Goal: Task Accomplishment & Management: Complete application form

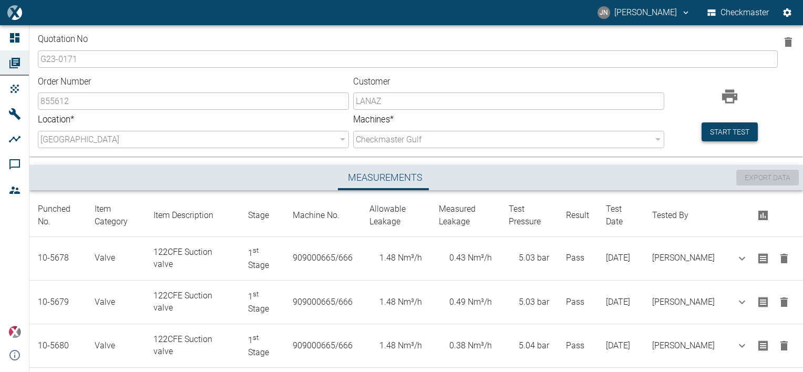
click at [725, 134] on button "Start test" at bounding box center [729, 131] width 56 height 19
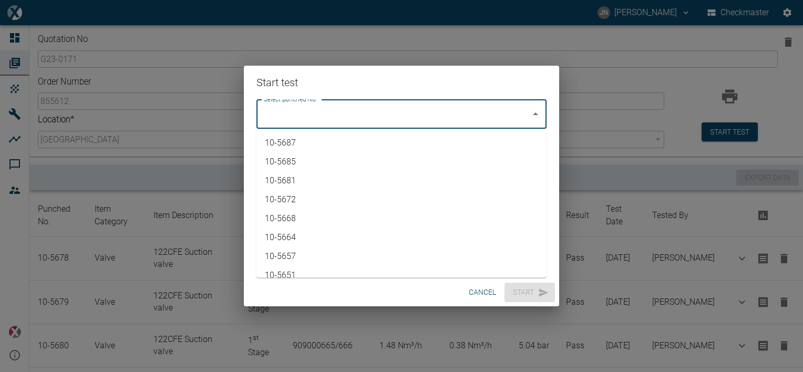
click at [391, 115] on input "Select punched No." at bounding box center [393, 114] width 265 height 20
click at [483, 290] on button "cancel" at bounding box center [482, 292] width 36 height 19
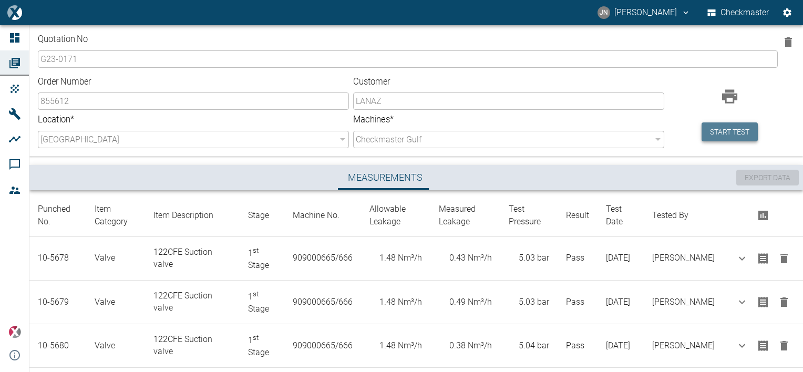
click at [730, 141] on button "Start test" at bounding box center [729, 131] width 56 height 19
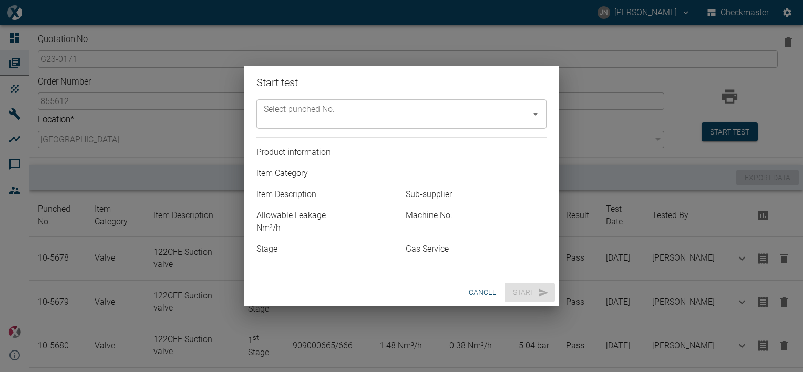
click at [398, 105] on input "Select punched No." at bounding box center [393, 114] width 265 height 20
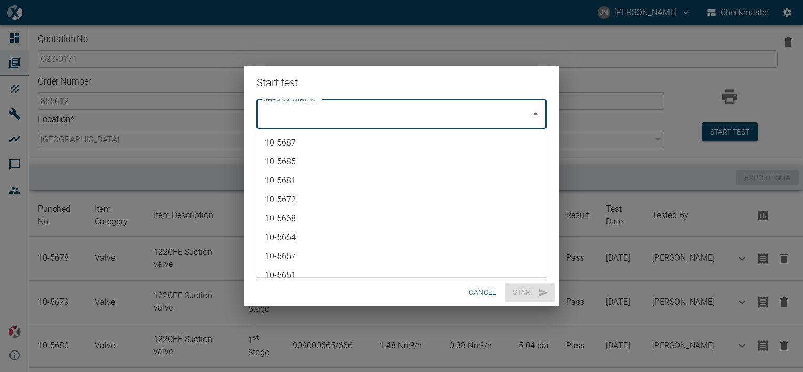
click at [306, 143] on li "10-5687" at bounding box center [401, 142] width 290 height 19
type input "10-5687"
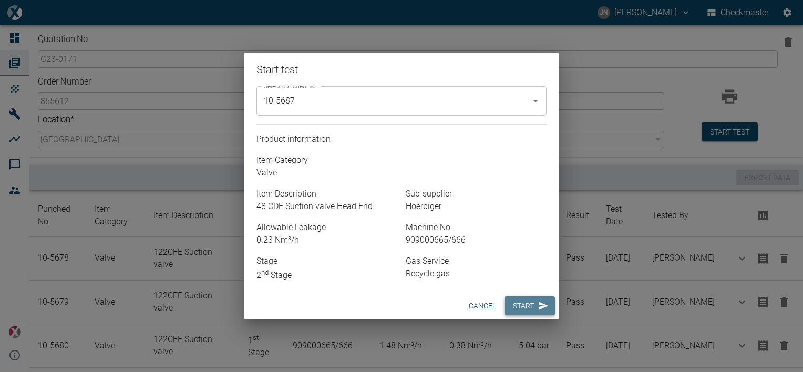
click at [522, 311] on button "Start" at bounding box center [529, 305] width 50 height 19
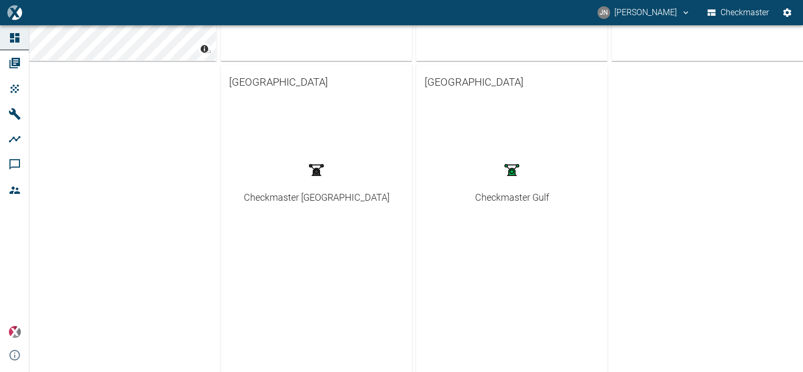
click at [506, 197] on div "Checkmaster Gulf" at bounding box center [512, 197] width 74 height 14
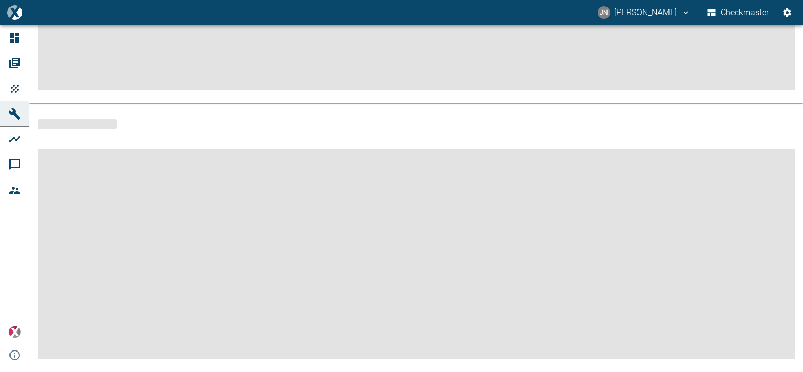
scroll to position [240, 0]
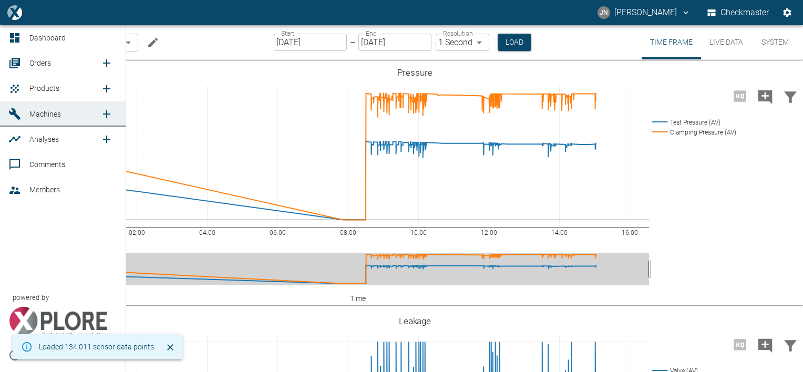
click at [42, 61] on span "Orders" at bounding box center [40, 63] width 22 height 8
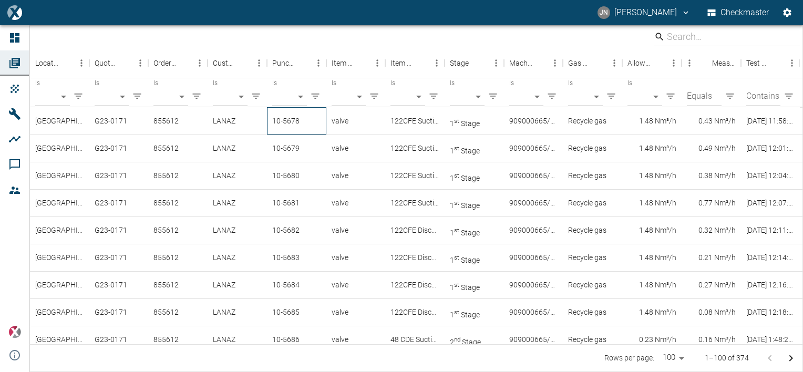
click at [293, 121] on div "10-5678" at bounding box center [296, 120] width 59 height 27
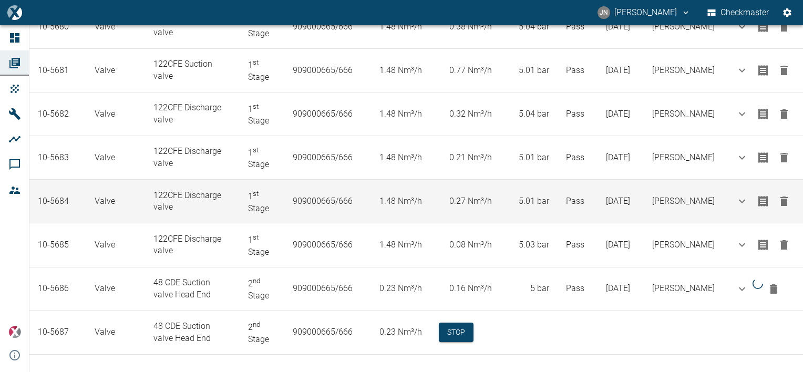
scroll to position [319, 0]
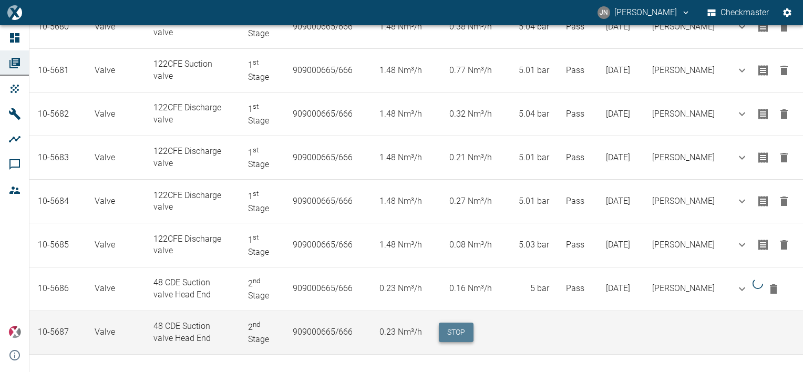
click at [473, 328] on button "Stop" at bounding box center [456, 332] width 35 height 19
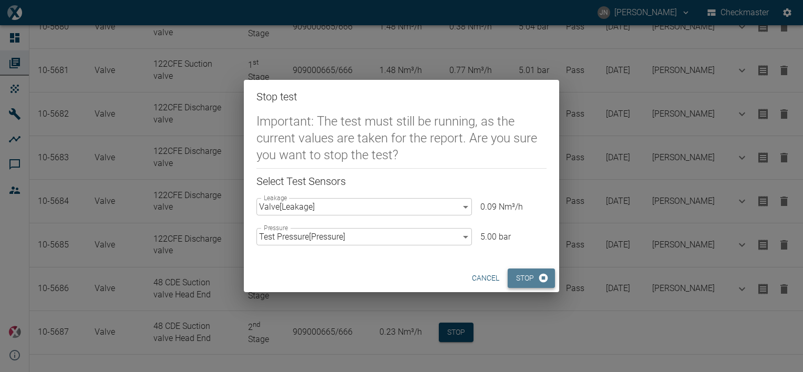
click at [529, 282] on button "Stop" at bounding box center [530, 277] width 47 height 19
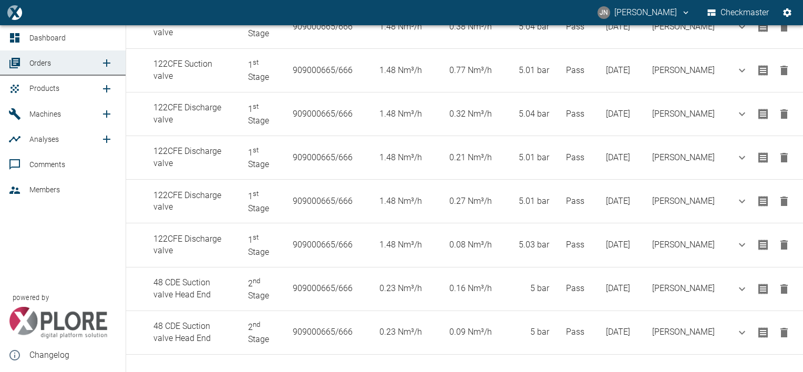
click at [46, 88] on span "Products" at bounding box center [44, 88] width 30 height 8
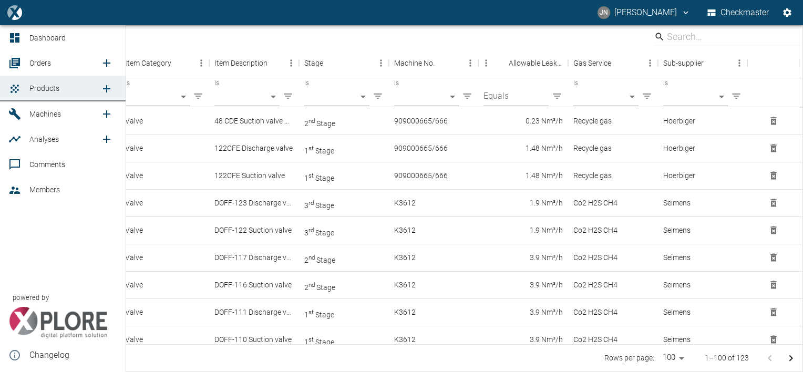
click at [108, 60] on icon "new /order/list/0" at bounding box center [106, 63] width 13 height 13
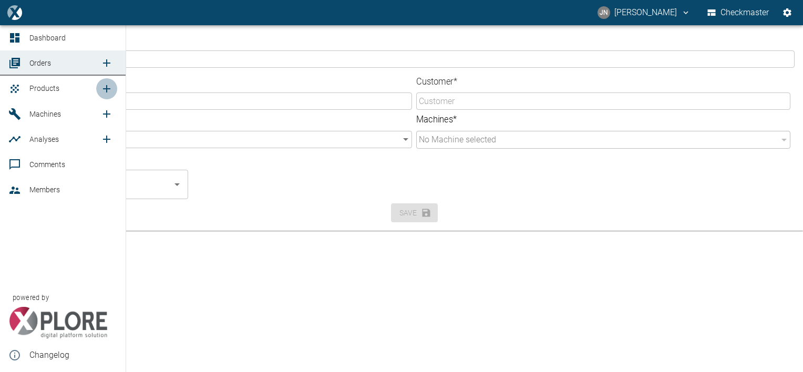
click at [107, 86] on icon "new /product/list/0" at bounding box center [106, 88] width 7 height 7
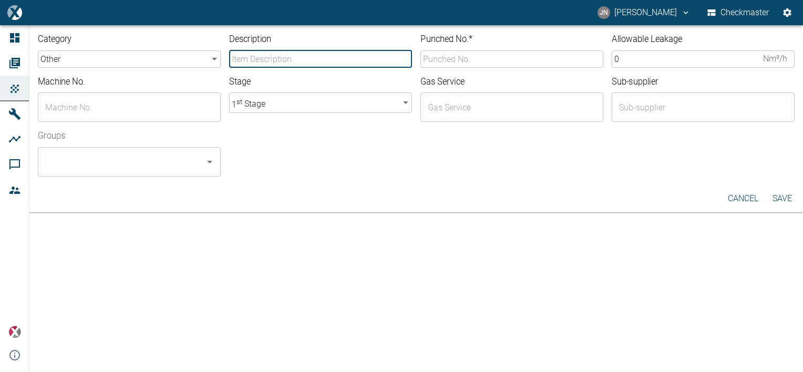
click at [258, 59] on input "Description" at bounding box center [320, 58] width 183 height 17
type input "48 CDE Suction valve Head End"
type input "10-5687"
type input "909000665/666"
type input "Recycle gas"
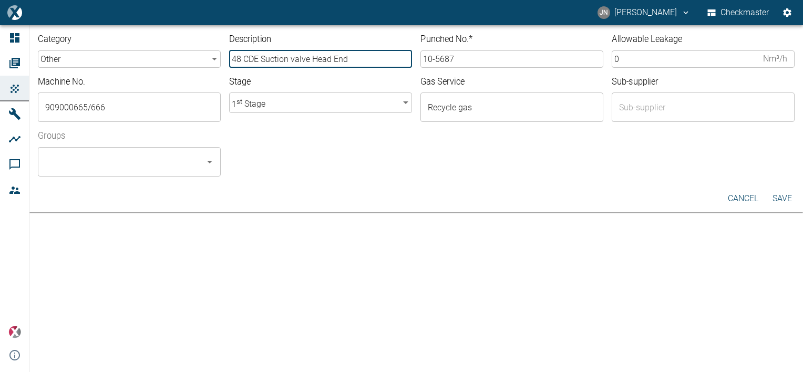
type input "Hoerbiger"
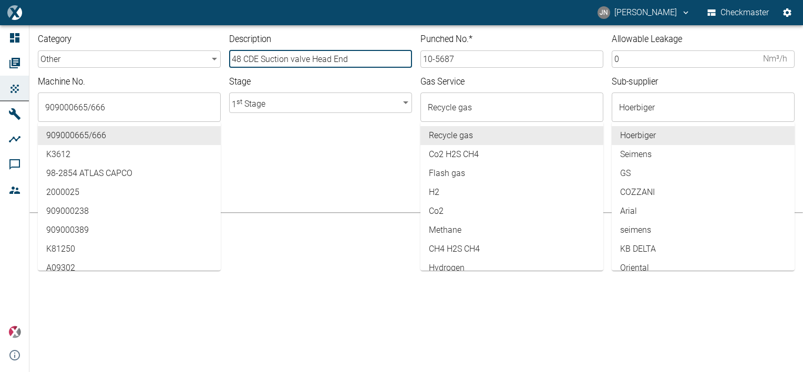
click at [330, 60] on input "48 CDE Suction valve Head End" at bounding box center [320, 58] width 183 height 17
type input "48 CDE Suction valve Crank End"
click at [332, 106] on body "JN Jayan Nair Checkmaster Dashboard Orders Products Machines Analyses Comments …" at bounding box center [401, 186] width 803 height 372
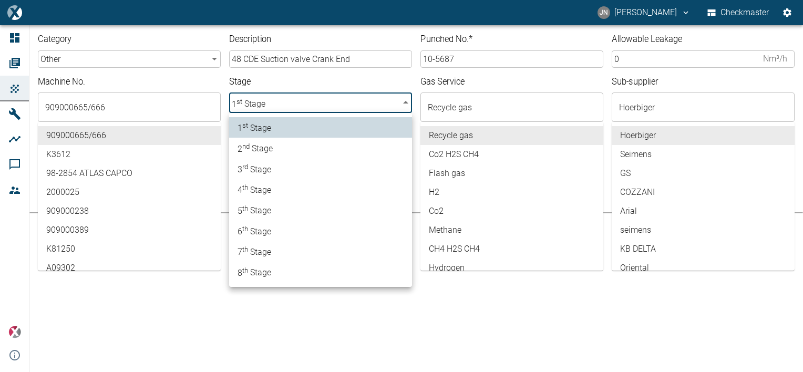
click at [294, 151] on li "2 nd Stage" at bounding box center [320, 148] width 183 height 20
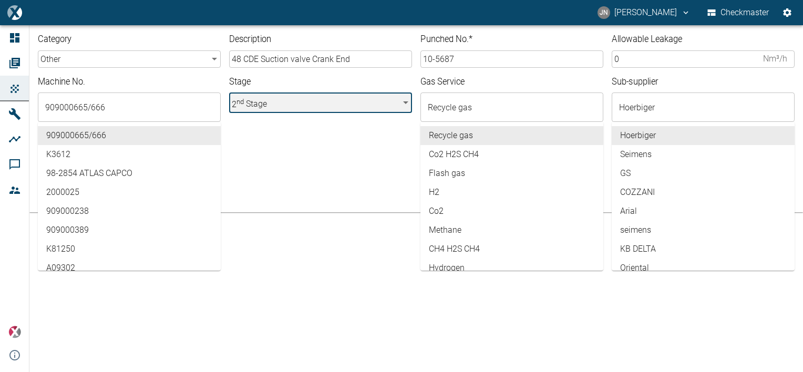
type input "2"
click at [143, 113] on input "909000665/666" at bounding box center [122, 107] width 158 height 20
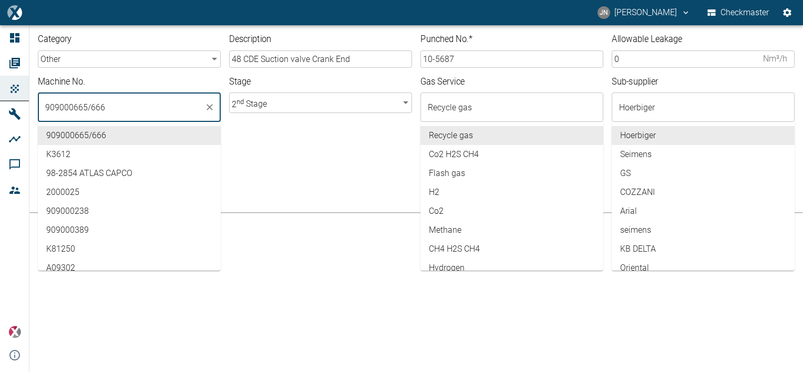
drag, startPoint x: 340, startPoint y: 156, endPoint x: 247, endPoint y: 123, distance: 99.2
click at [340, 155] on div "Groups ​" at bounding box center [411, 149] width 765 height 55
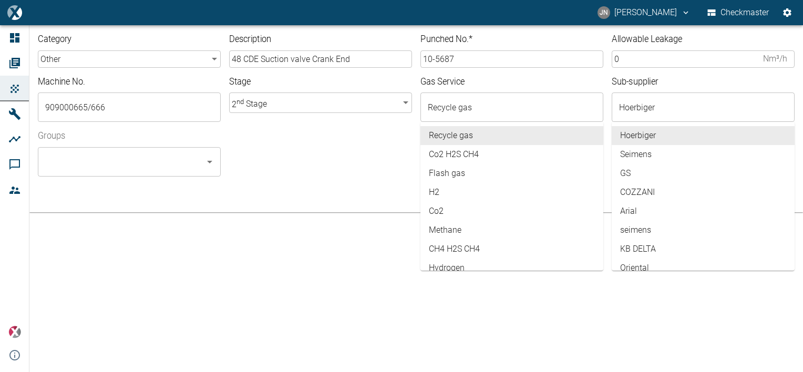
click at [170, 53] on body "JN Jayan Nair Checkmaster Dashboard Orders Products Machines Analyses Comments …" at bounding box center [401, 186] width 803 height 372
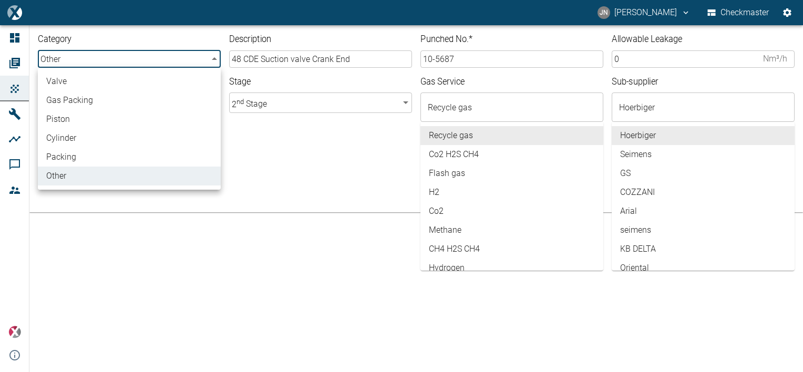
click at [91, 78] on li "valve" at bounding box center [129, 81] width 183 height 19
type input "valve"
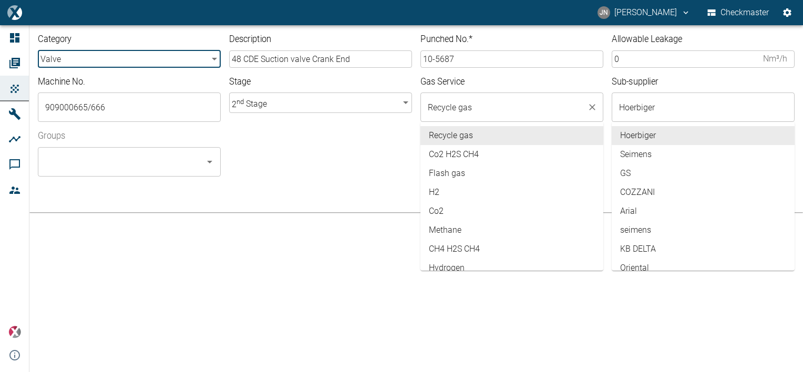
click at [486, 113] on input "Recycle gas" at bounding box center [504, 107] width 158 height 20
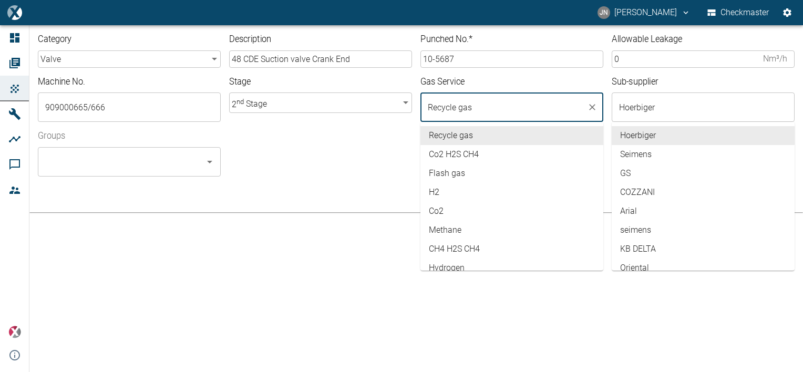
click at [349, 138] on div "Groups ​" at bounding box center [411, 149] width 765 height 55
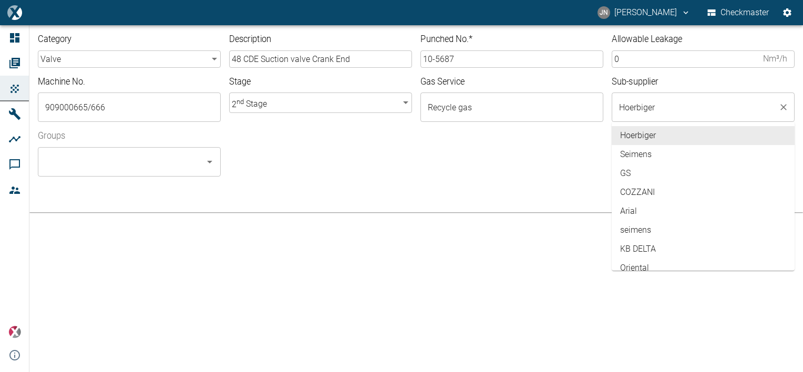
click at [659, 107] on input "Hoerbiger" at bounding box center [695, 107] width 158 height 20
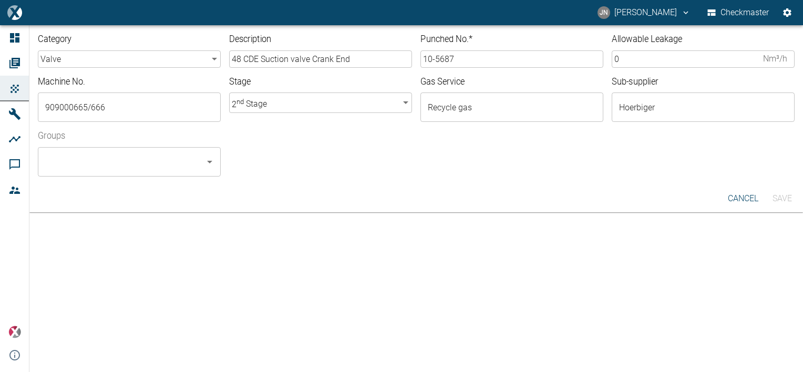
click at [512, 164] on div at bounding box center [508, 170] width 574 height 13
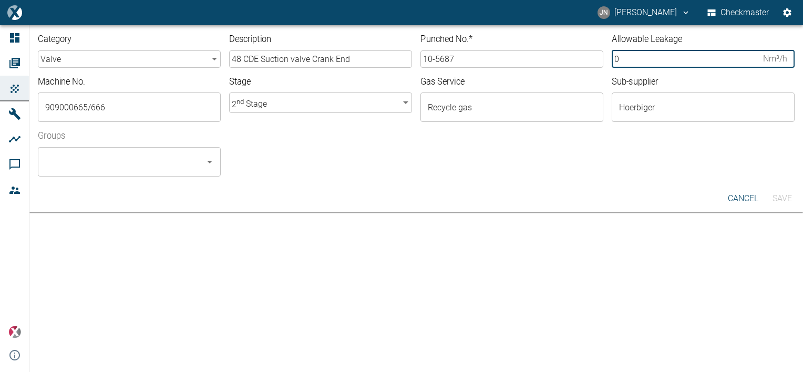
click at [623, 55] on input "0" at bounding box center [684, 58] width 147 height 17
type input "2"
click at [613, 61] on input ".23" at bounding box center [684, 58] width 147 height 17
type input "0.23"
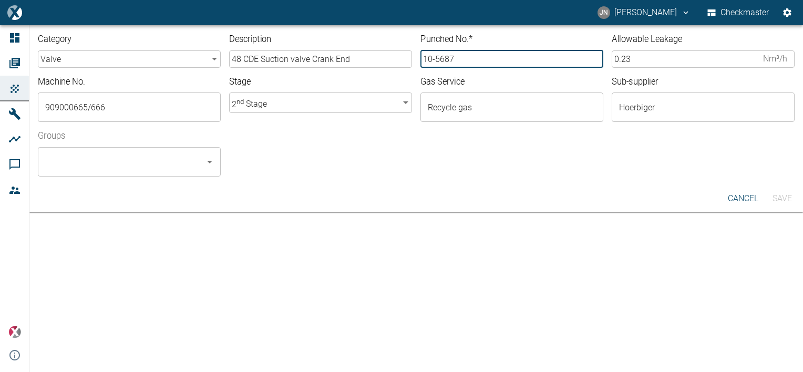
click at [459, 56] on input "10-5687" at bounding box center [511, 58] width 183 height 17
click at [95, 172] on div "​" at bounding box center [129, 161] width 183 height 29
type input "10-5688"
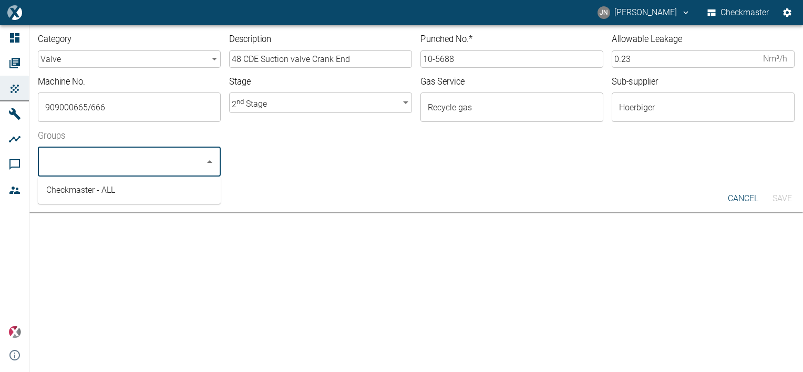
click at [78, 192] on li "Checkmaster - ALL" at bounding box center [129, 190] width 183 height 19
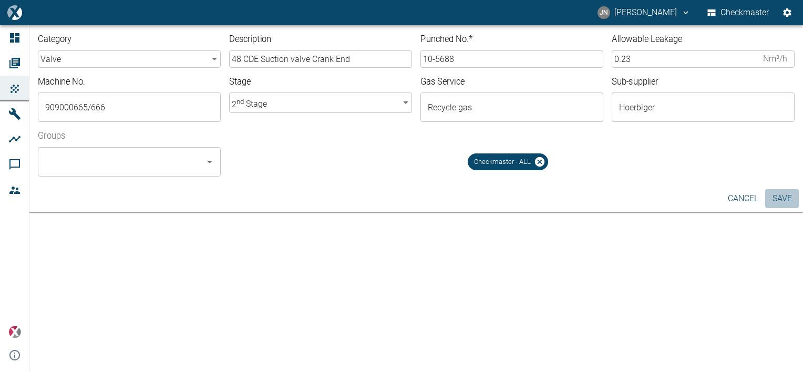
click at [778, 195] on button "Save" at bounding box center [782, 198] width 34 height 19
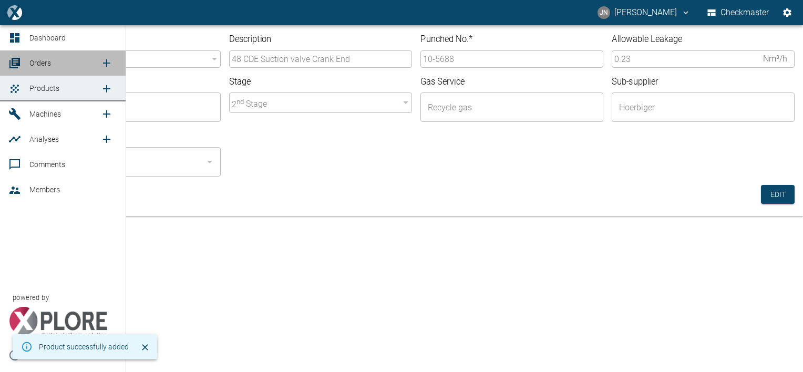
click at [38, 61] on span "Orders" at bounding box center [40, 63] width 22 height 8
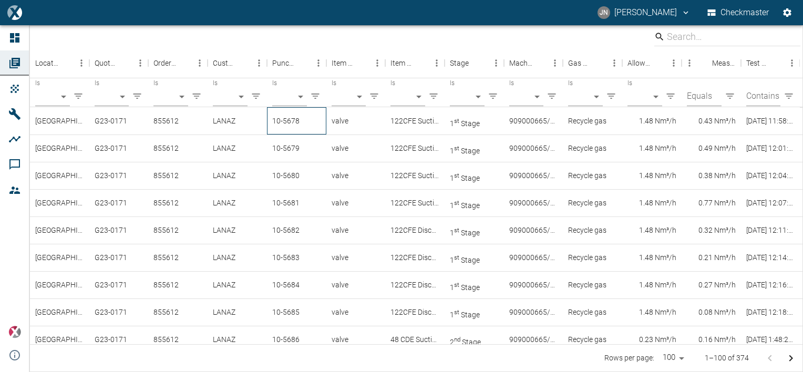
click at [302, 121] on div "10-5678" at bounding box center [296, 120] width 59 height 27
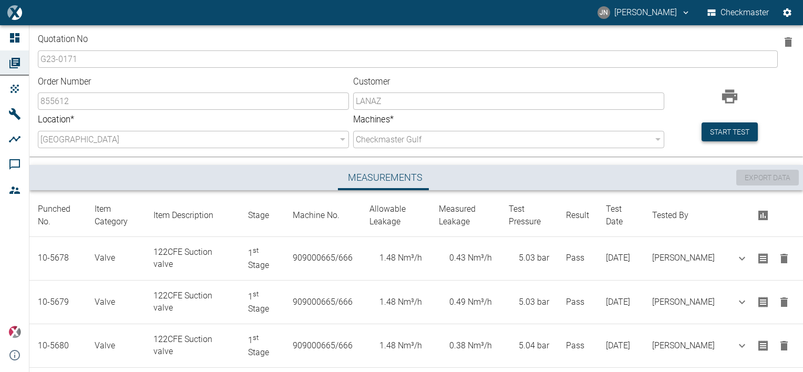
click at [725, 133] on button "Start test" at bounding box center [729, 131] width 56 height 19
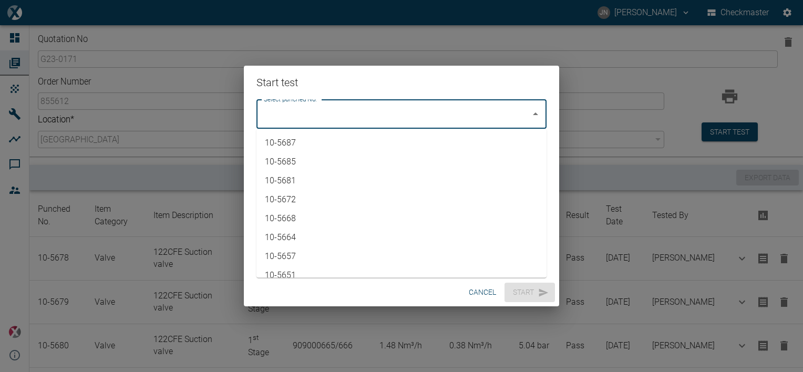
click at [393, 110] on input "Select punched No." at bounding box center [393, 114] width 265 height 20
click at [334, 261] on li "10-5688" at bounding box center [401, 264] width 290 height 19
type input "10-5688"
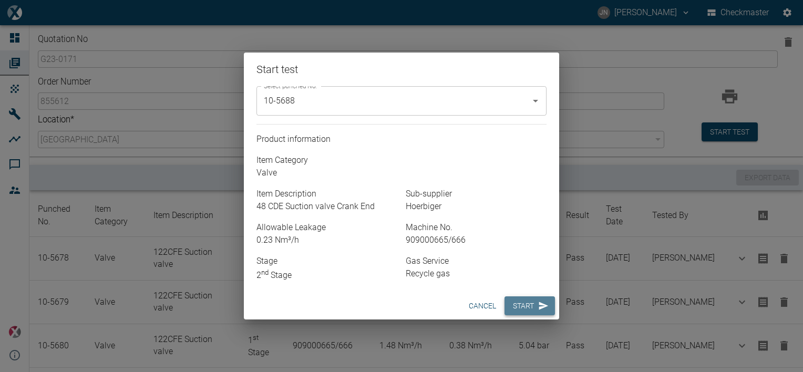
click at [532, 305] on button "Start" at bounding box center [529, 305] width 50 height 19
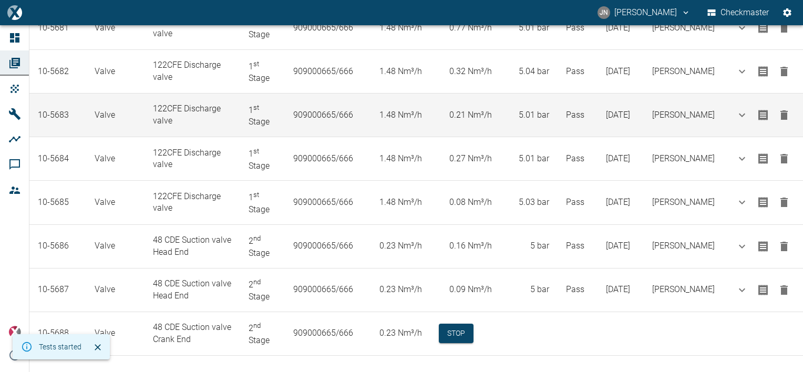
scroll to position [361, 0]
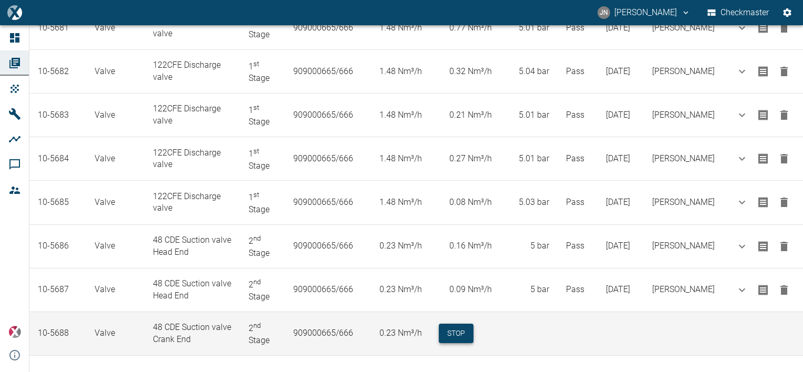
click at [473, 331] on button "Stop" at bounding box center [456, 333] width 35 height 19
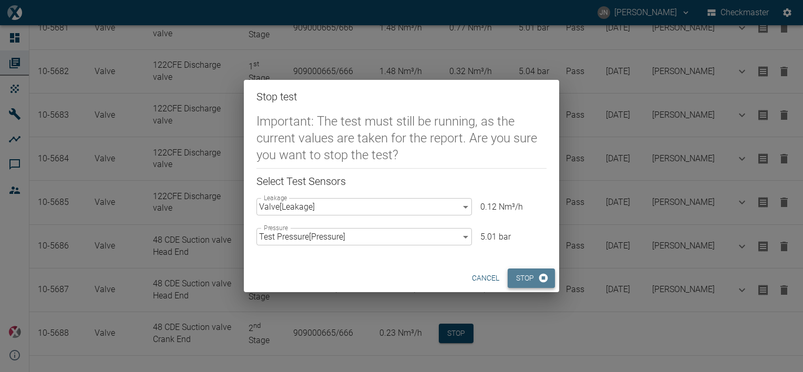
click at [527, 284] on button "Stop" at bounding box center [530, 277] width 47 height 19
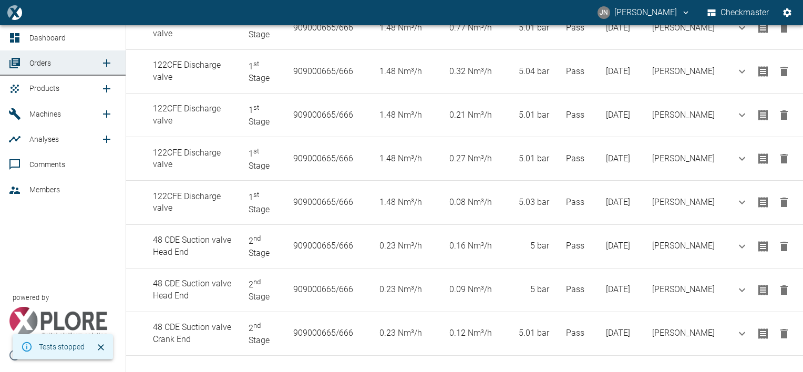
click at [48, 88] on span "Products" at bounding box center [44, 88] width 30 height 8
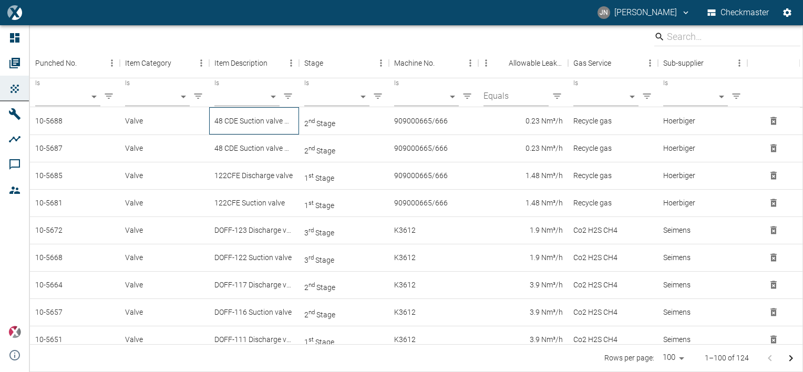
click at [256, 118] on div "48 CDE Suction valve Crank End" at bounding box center [254, 120] width 90 height 27
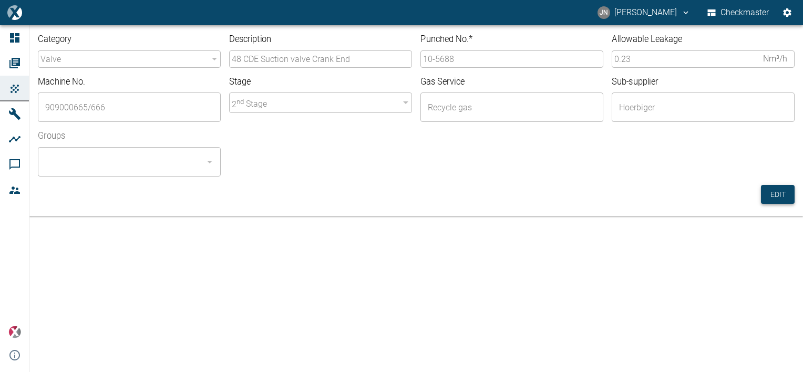
click at [780, 193] on button "Edit" at bounding box center [778, 194] width 34 height 19
click at [463, 62] on input "10-5688" at bounding box center [511, 58] width 183 height 17
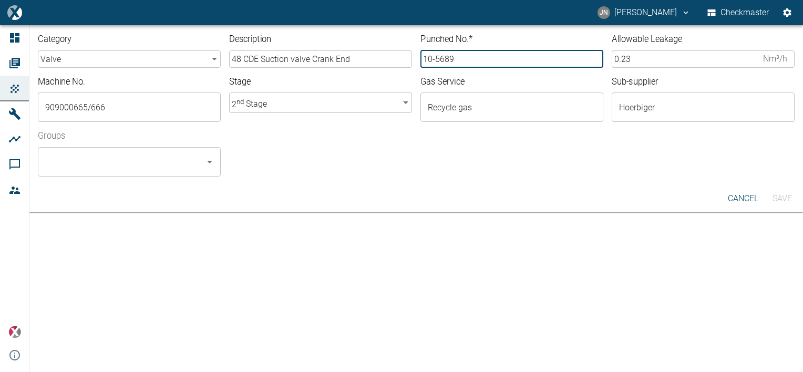
type input "10-5689"
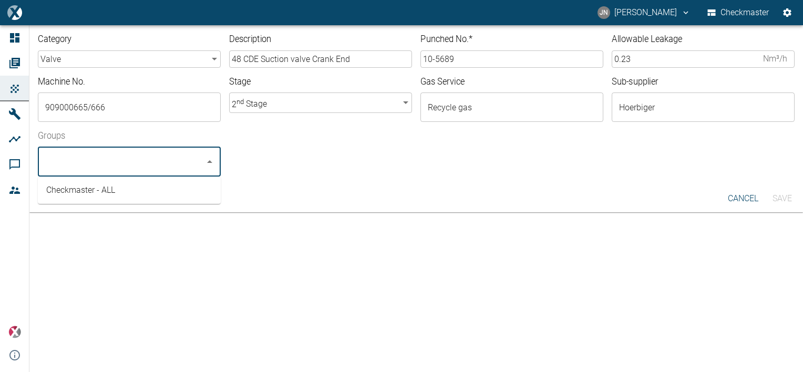
click at [143, 152] on input "Groups" at bounding box center [122, 162] width 158 height 20
click at [127, 191] on li "Checkmaster - ALL" at bounding box center [129, 190] width 183 height 19
click at [781, 199] on button "Save" at bounding box center [782, 198] width 34 height 19
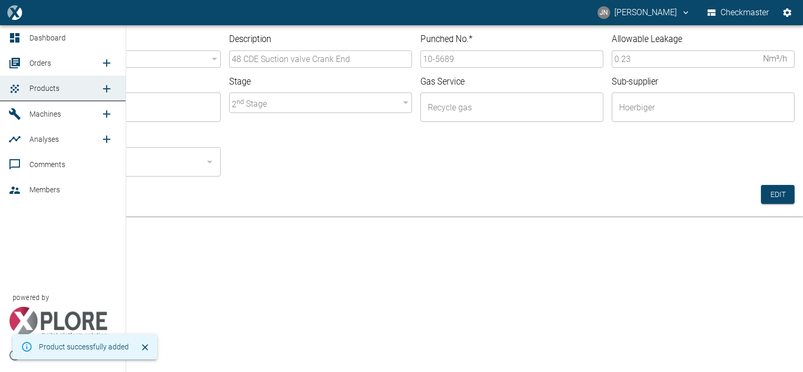
drag, startPoint x: 46, startPoint y: 62, endPoint x: 68, endPoint y: 65, distance: 22.8
click at [46, 62] on span "Orders" at bounding box center [40, 63] width 22 height 8
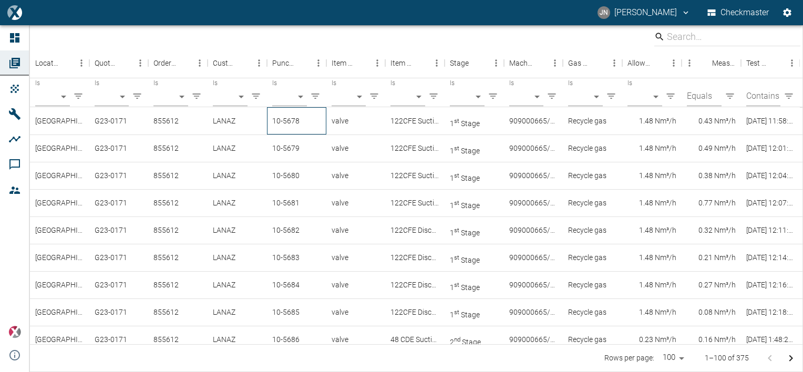
click at [297, 122] on div "10-5678" at bounding box center [296, 120] width 59 height 27
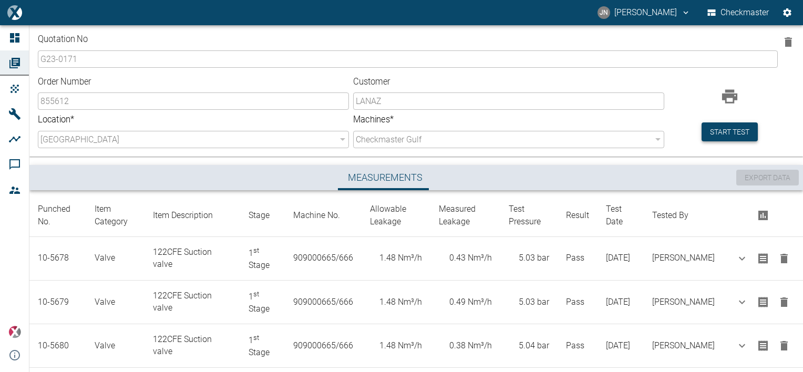
click at [748, 132] on button "Start test" at bounding box center [729, 131] width 56 height 19
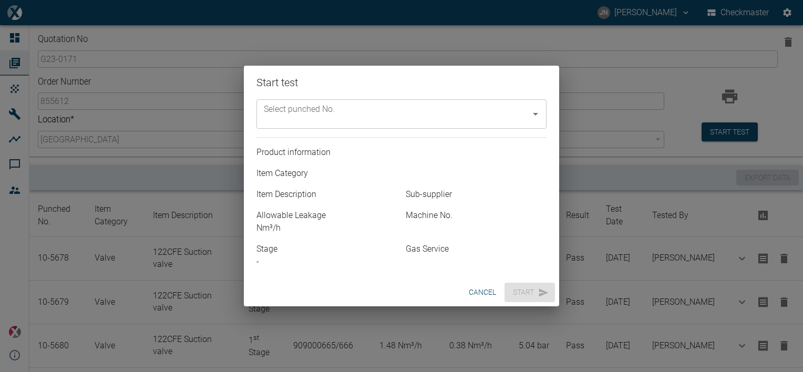
click at [486, 113] on input "Select punched No." at bounding box center [393, 114] width 265 height 20
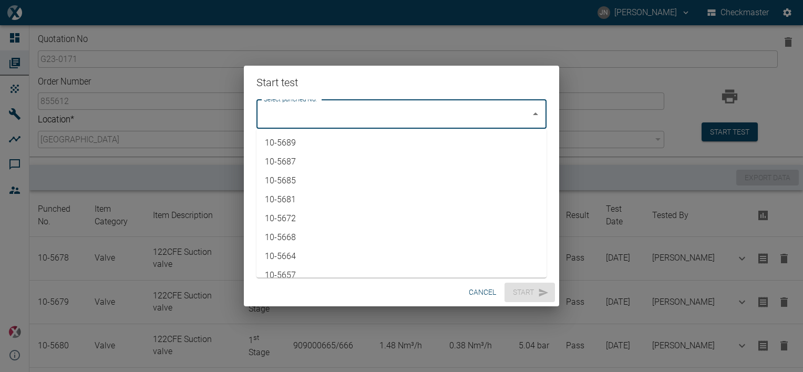
click at [305, 138] on li "10-5689" at bounding box center [401, 142] width 290 height 19
type input "10-5689"
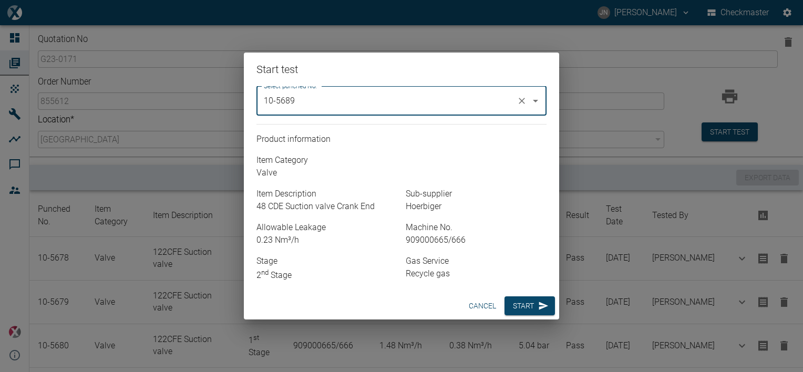
click at [524, 305] on button "Start" at bounding box center [529, 305] width 50 height 19
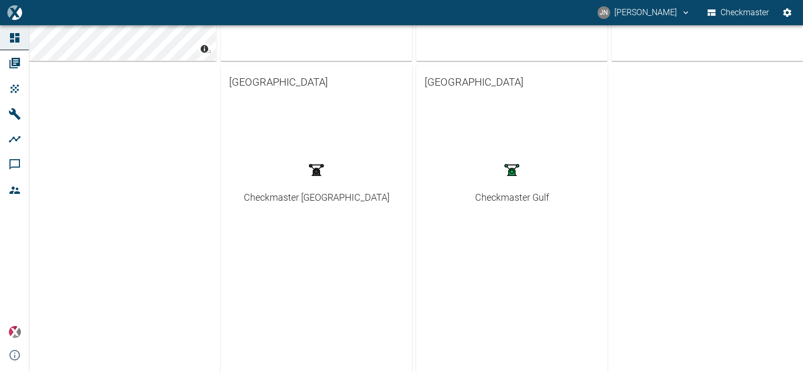
click at [517, 187] on link "Checkmaster Gulf" at bounding box center [512, 179] width 74 height 49
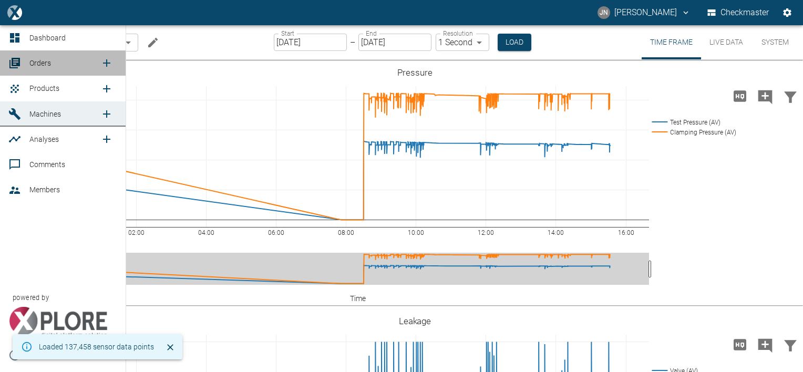
click at [43, 61] on span "Orders" at bounding box center [40, 63] width 22 height 8
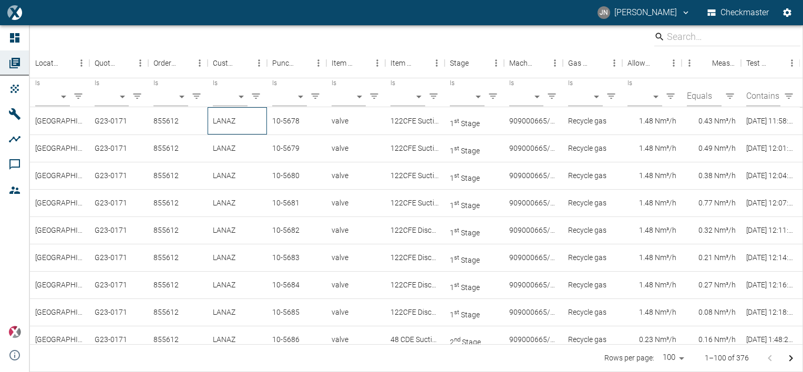
click at [253, 115] on div "LANAZ" at bounding box center [236, 120] width 59 height 27
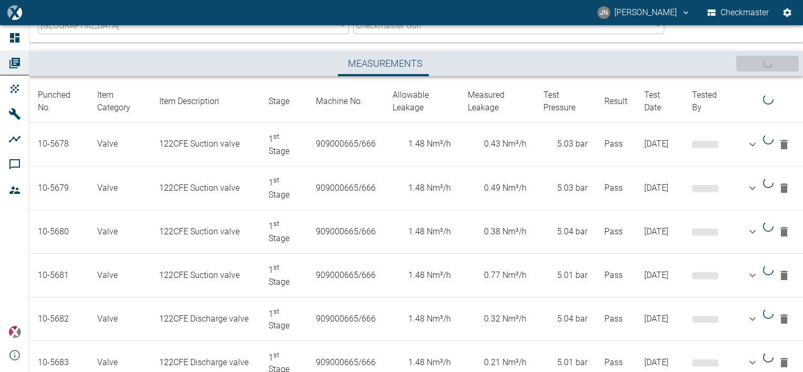
scroll to position [404, 0]
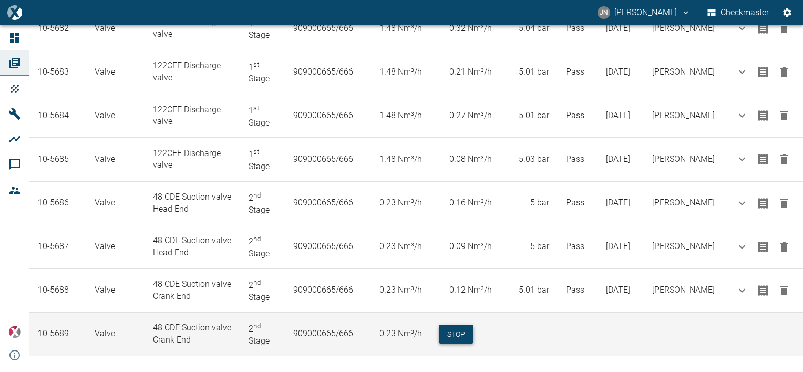
click at [462, 329] on button "Stop" at bounding box center [456, 334] width 35 height 19
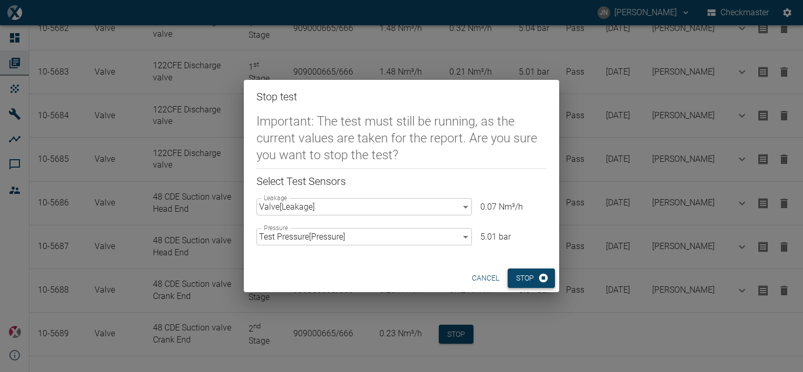
click at [517, 280] on button "Stop" at bounding box center [530, 277] width 47 height 19
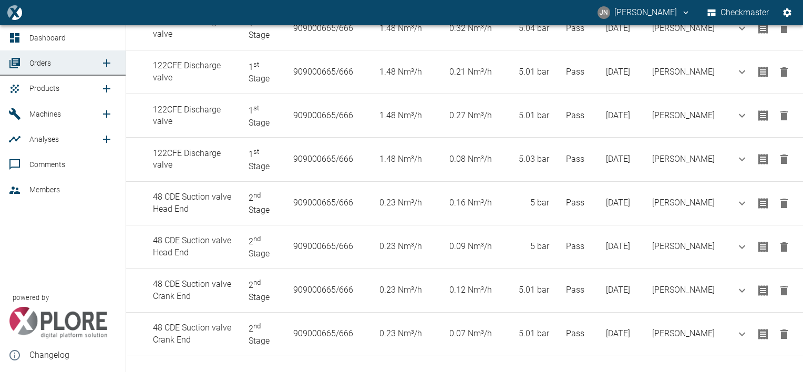
drag, startPoint x: 106, startPoint y: 89, endPoint x: 113, endPoint y: 89, distance: 7.4
click at [106, 89] on icon "new /product/list/0" at bounding box center [106, 88] width 7 height 7
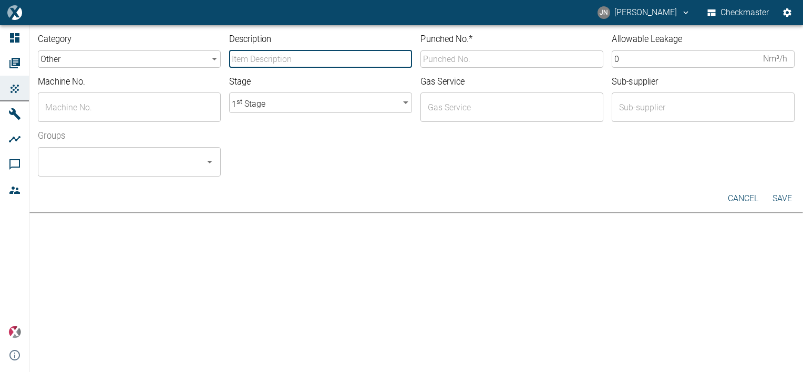
click at [279, 59] on input "Description" at bounding box center [320, 58] width 183 height 17
type input "48 CDE Suction valve Crank End"
type input "10-5689"
type input "909000665/666"
type input "Recycle gas"
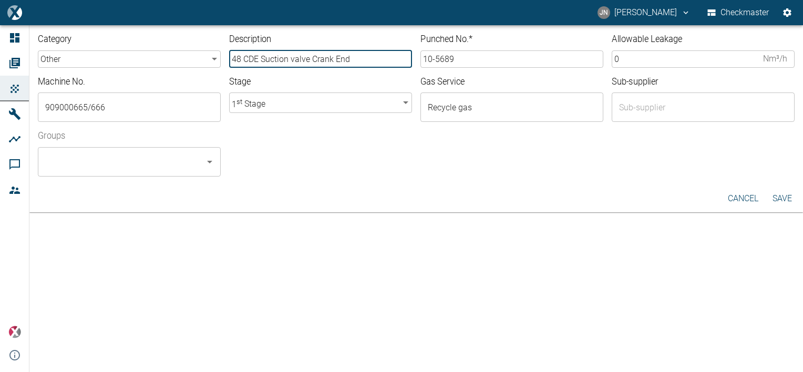
type input "Hoerbiger"
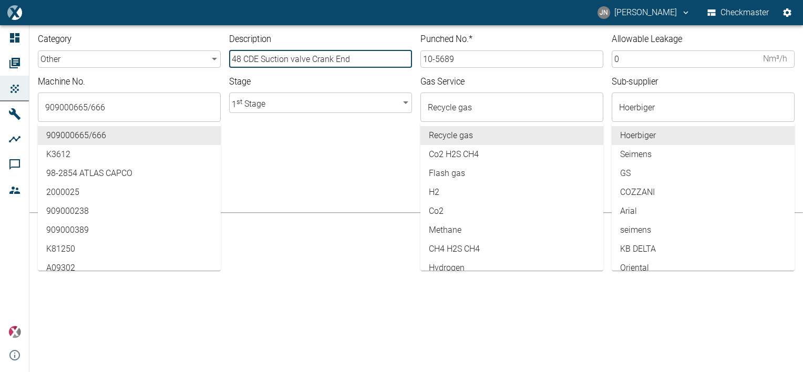
click at [332, 60] on input "48 CDE Suction valve Crank End" at bounding box center [320, 58] width 183 height 17
click at [288, 58] on input "48 CDE Suction valve Head End" at bounding box center [320, 58] width 183 height 17
type input "48 CDE Discharge valve Head End"
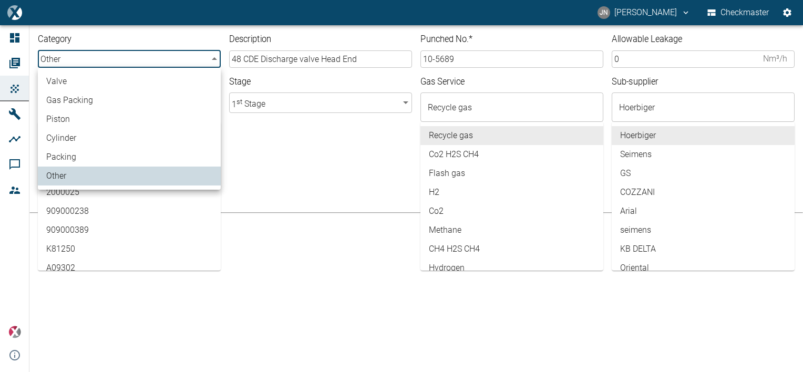
click at [139, 57] on body "JN Jayan Nair Checkmaster Dashboard Orders Products Machines Analyses Comments …" at bounding box center [401, 186] width 803 height 372
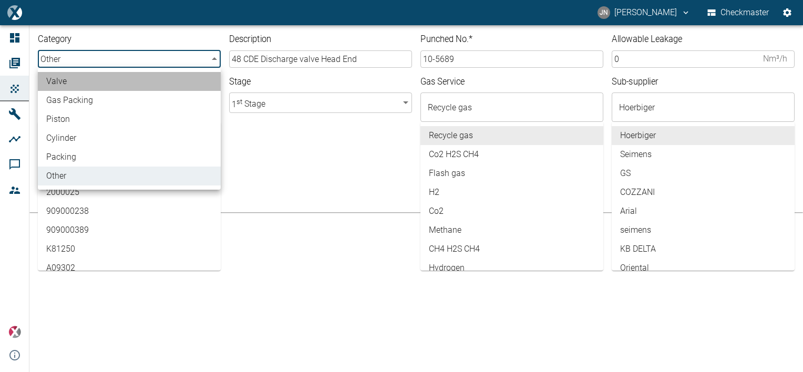
click at [79, 86] on li "valve" at bounding box center [129, 81] width 183 height 19
type input "valve"
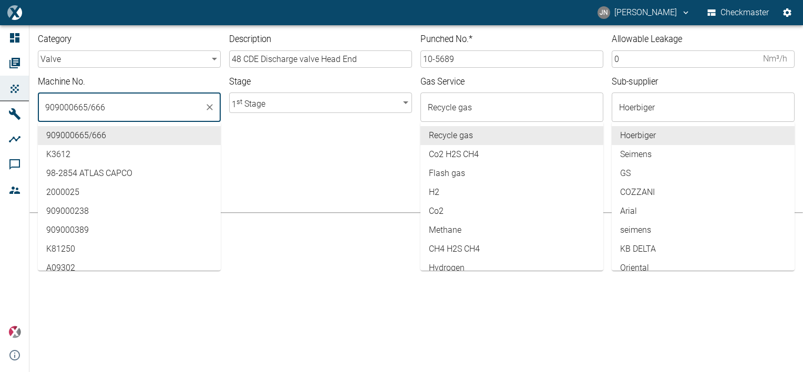
click at [127, 105] on input "909000665/666" at bounding box center [122, 107] width 158 height 20
click at [279, 144] on div "Groups ​" at bounding box center [411, 149] width 765 height 55
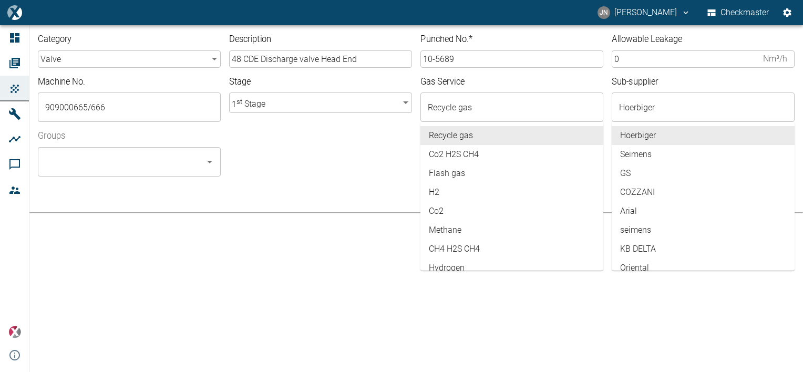
click at [299, 103] on body "JN Jayan Nair Checkmaster Dashboard Orders Products Machines Analyses Comments …" at bounding box center [401, 186] width 803 height 372
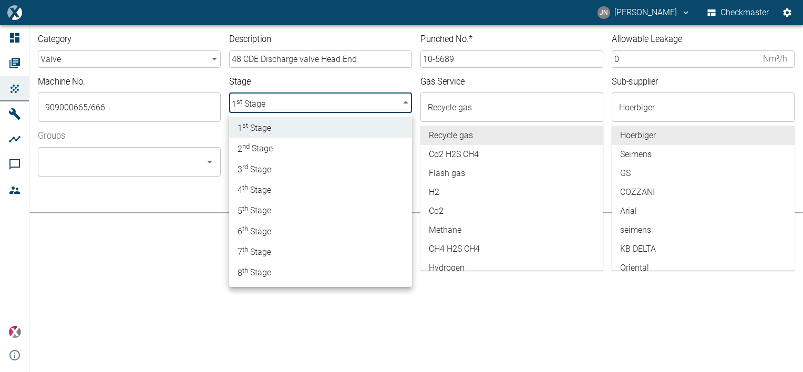
click at [277, 153] on li "2 nd Stage" at bounding box center [320, 148] width 183 height 20
type input "2"
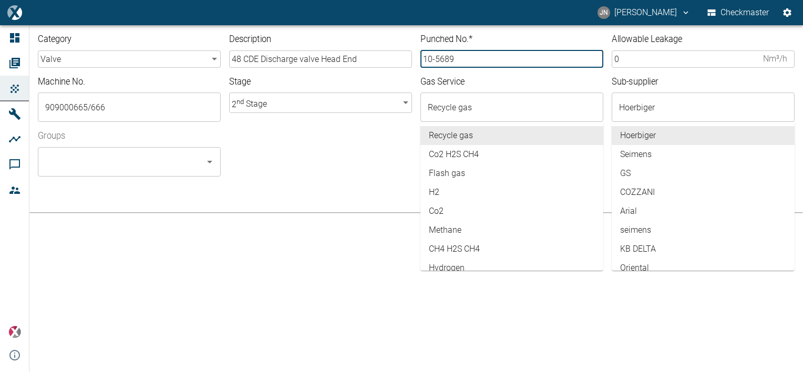
click at [459, 57] on input "10-5689" at bounding box center [511, 58] width 183 height 17
type input "10-5690"
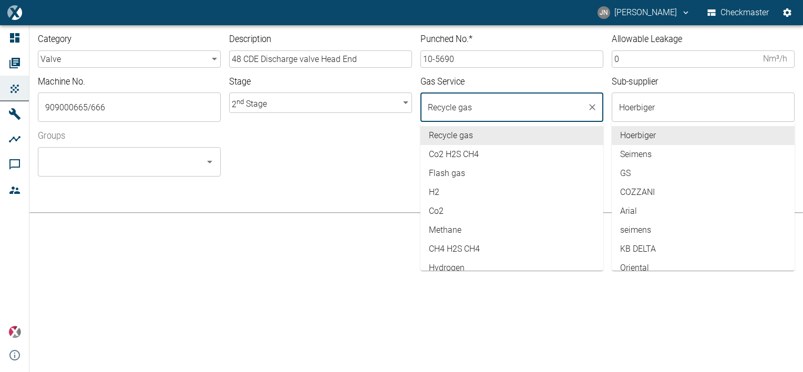
click at [490, 109] on input "Recycle gas" at bounding box center [504, 107] width 158 height 20
click at [304, 153] on div "Groups ​" at bounding box center [411, 149] width 765 height 55
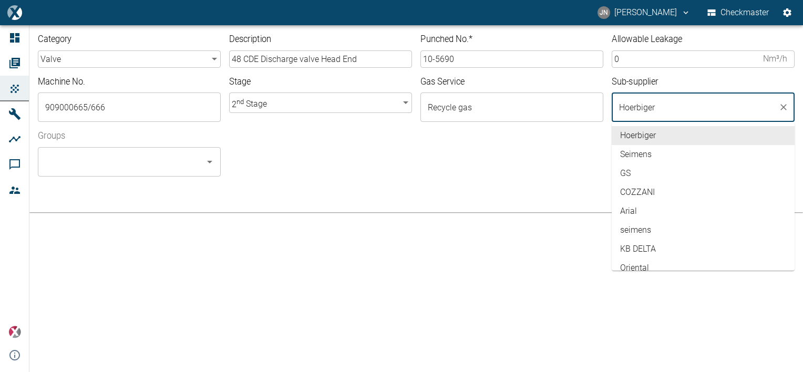
click at [690, 110] on input "Hoerbiger" at bounding box center [695, 107] width 158 height 20
click at [489, 181] on div "Category valve valve ​ Description 48 CDE Discharge valve Head End ​ Punched No…" at bounding box center [415, 105] width 773 height 160
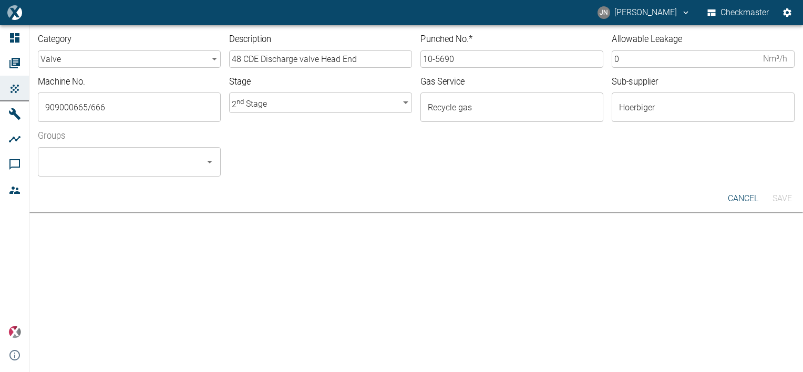
click at [618, 60] on input "0" at bounding box center [684, 58] width 147 height 17
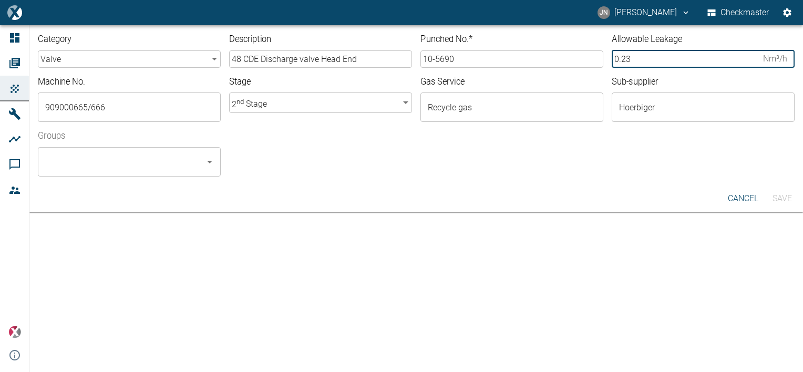
type input "0.23"
click at [115, 168] on input "Groups" at bounding box center [122, 162] width 158 height 20
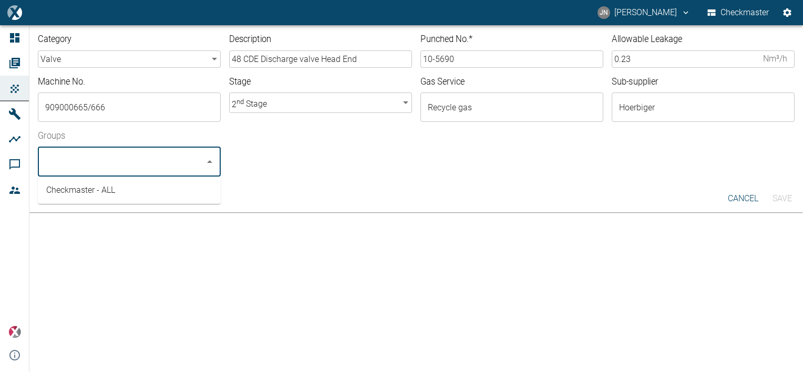
click at [110, 189] on li "Checkmaster - ALL" at bounding box center [129, 190] width 183 height 19
click at [782, 200] on button "Save" at bounding box center [782, 198] width 34 height 19
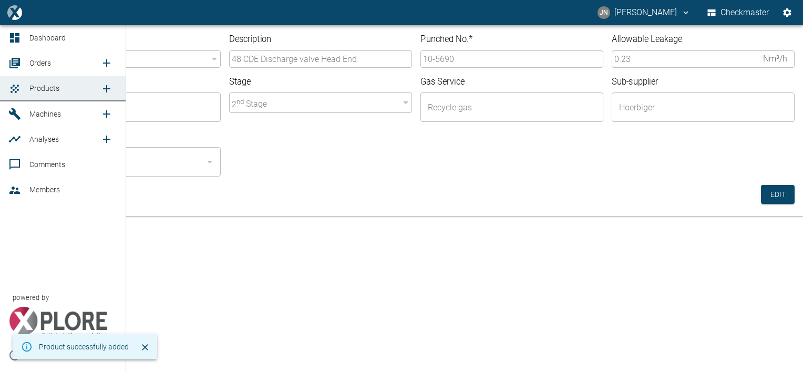
click at [38, 63] on span "Orders" at bounding box center [40, 63] width 22 height 8
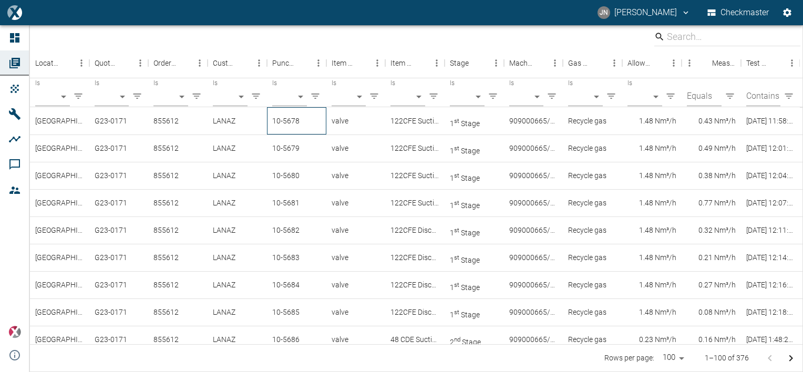
click at [300, 123] on div "10-5678" at bounding box center [296, 120] width 59 height 27
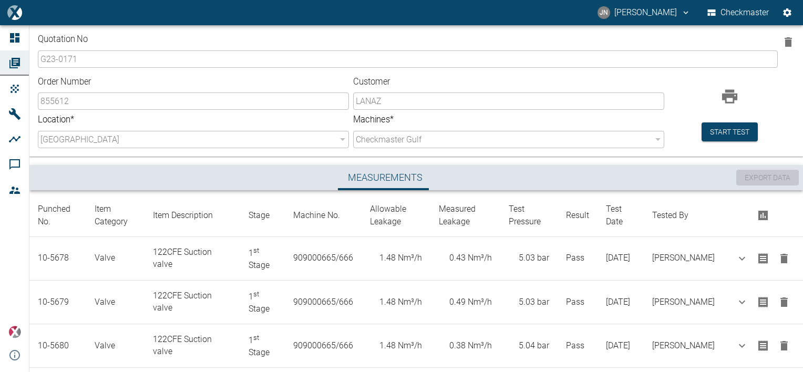
click at [729, 133] on button "Start test" at bounding box center [729, 131] width 56 height 19
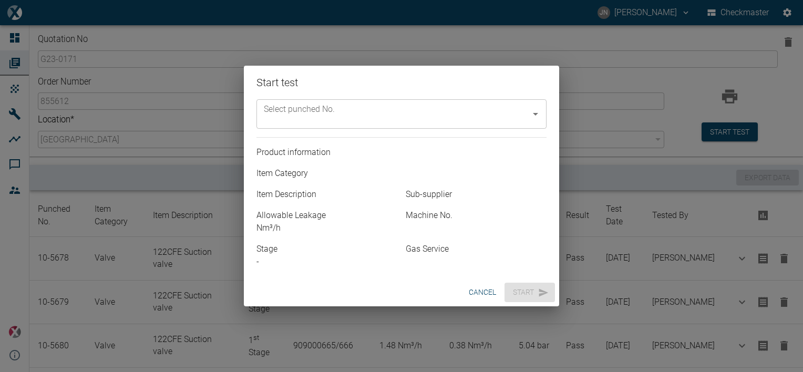
click at [434, 113] on input "Select punched No." at bounding box center [393, 114] width 265 height 20
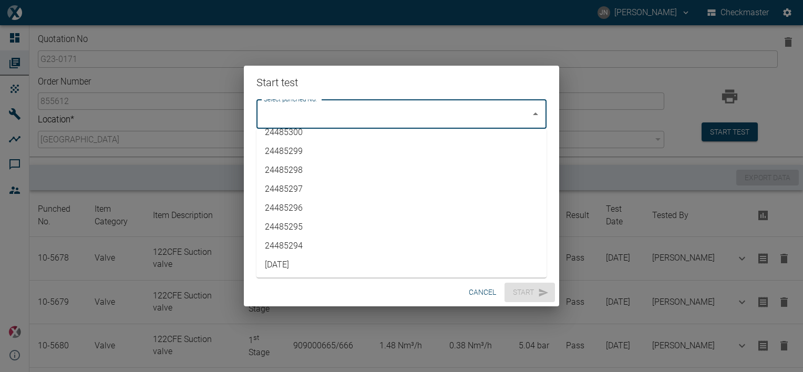
scroll to position [2223, 0]
click at [288, 262] on li "10-5690" at bounding box center [401, 264] width 290 height 19
type input "10-5690"
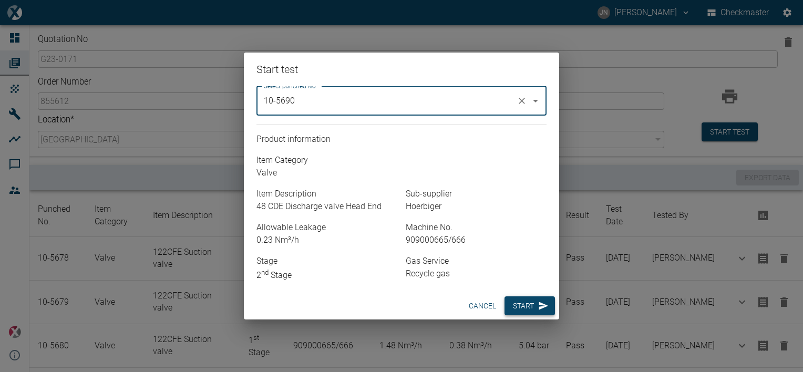
click at [529, 311] on button "Start" at bounding box center [529, 305] width 50 height 19
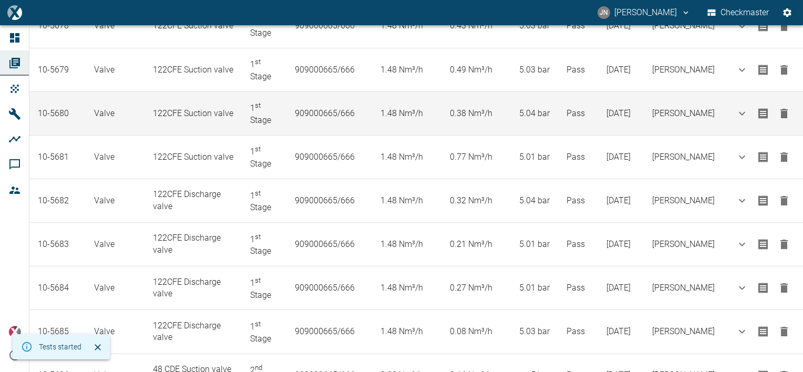
scroll to position [448, 0]
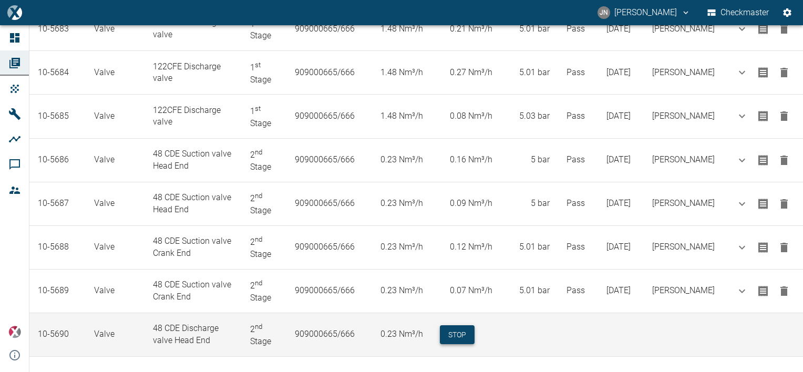
click at [467, 330] on button "Stop" at bounding box center [457, 334] width 35 height 19
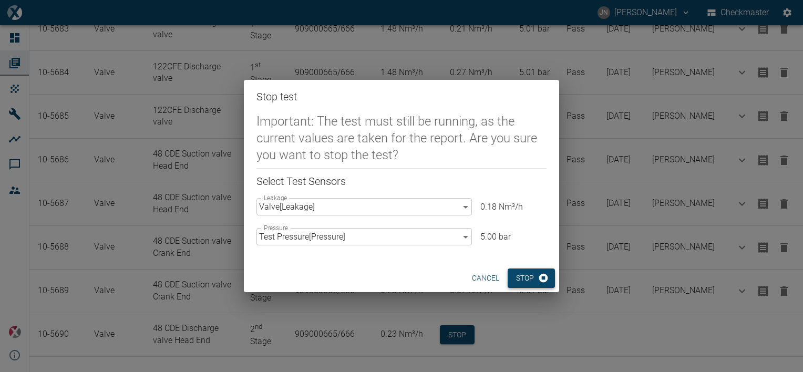
click at [523, 279] on button "Stop" at bounding box center [530, 277] width 47 height 19
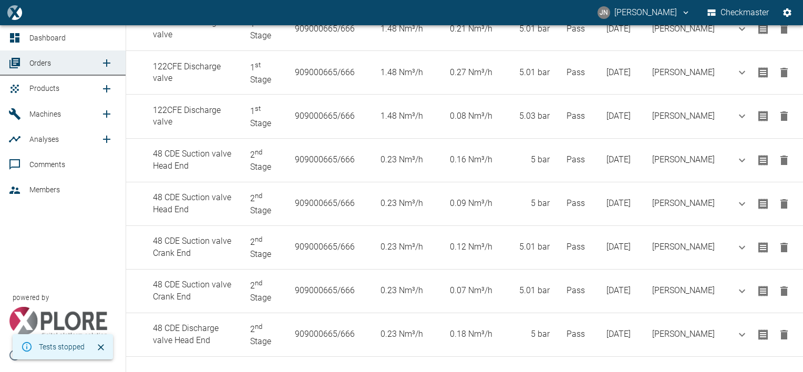
click at [44, 88] on span "Products" at bounding box center [44, 88] width 30 height 8
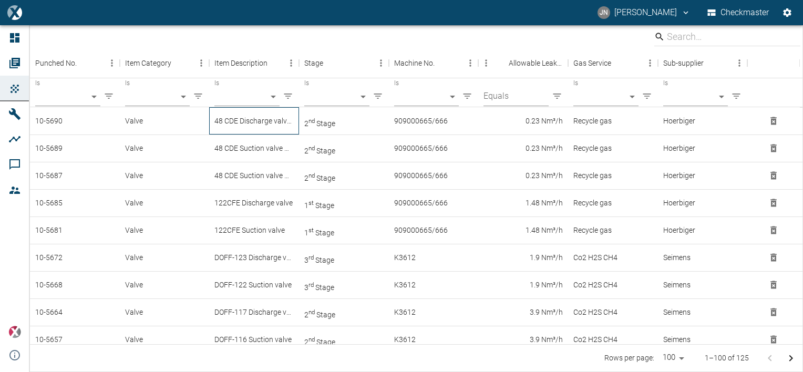
click at [262, 124] on div "48 CDE Discharge valve Head End" at bounding box center [254, 120] width 90 height 27
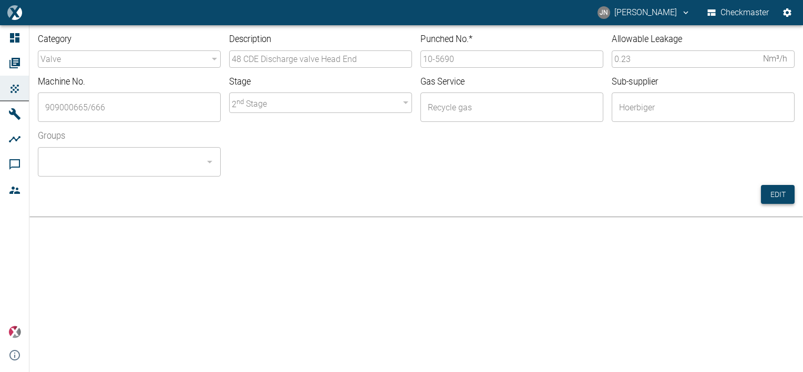
click at [784, 192] on button "Edit" at bounding box center [778, 194] width 34 height 19
drag, startPoint x: 457, startPoint y: 53, endPoint x: 460, endPoint y: 59, distance: 7.0
click at [457, 53] on input "10-5690" at bounding box center [511, 58] width 183 height 17
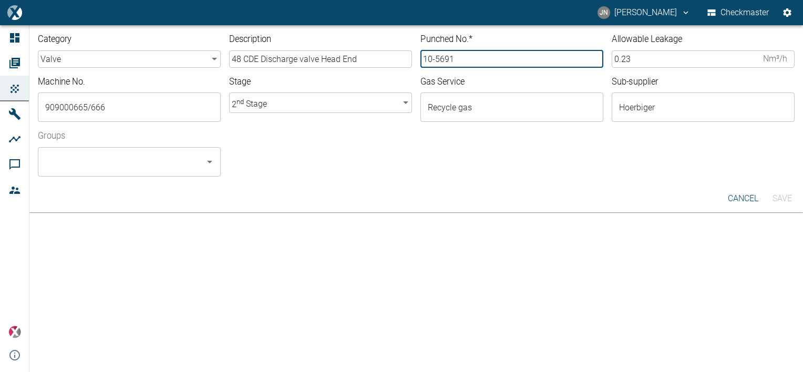
type input "10-5691"
click at [160, 164] on input "Groups" at bounding box center [122, 162] width 158 height 20
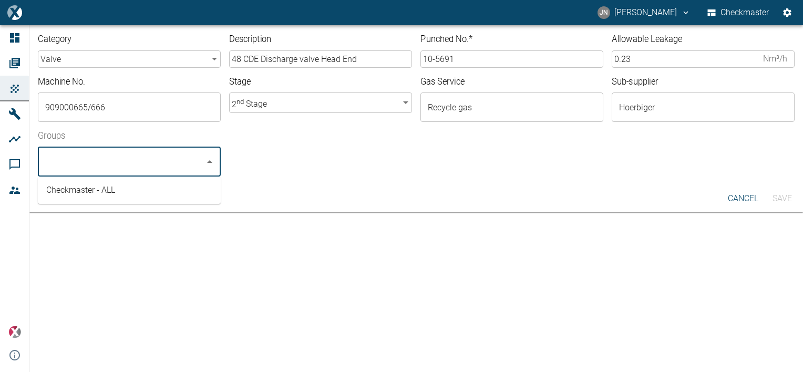
click at [149, 196] on li "Checkmaster - ALL" at bounding box center [129, 190] width 183 height 19
click at [785, 199] on button "Save" at bounding box center [782, 198] width 34 height 19
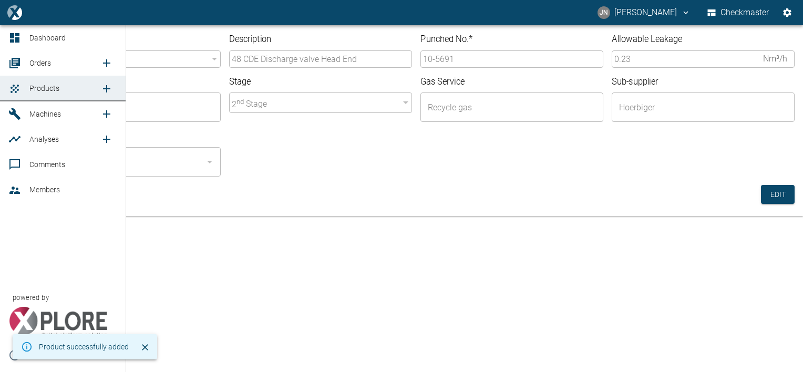
click at [35, 59] on span "Orders" at bounding box center [40, 63] width 22 height 8
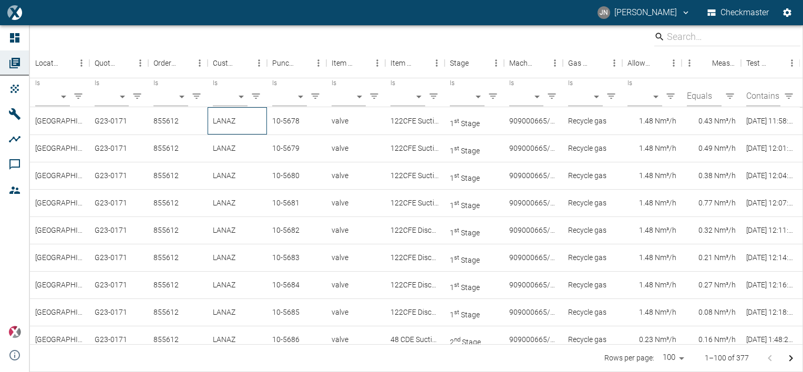
click at [228, 126] on div "LANAZ" at bounding box center [236, 120] width 59 height 27
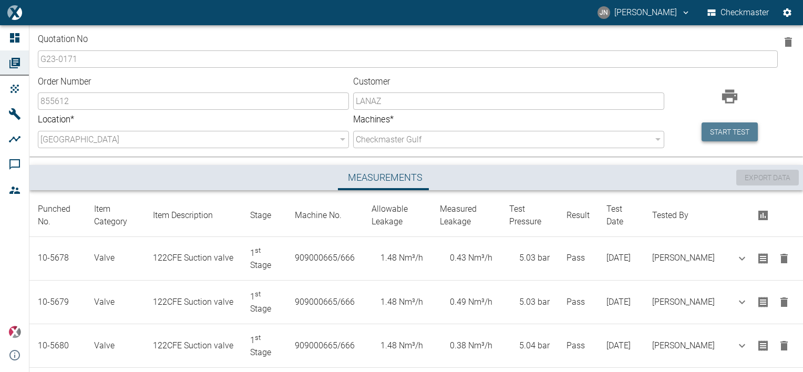
click at [737, 135] on button "Start test" at bounding box center [729, 131] width 56 height 19
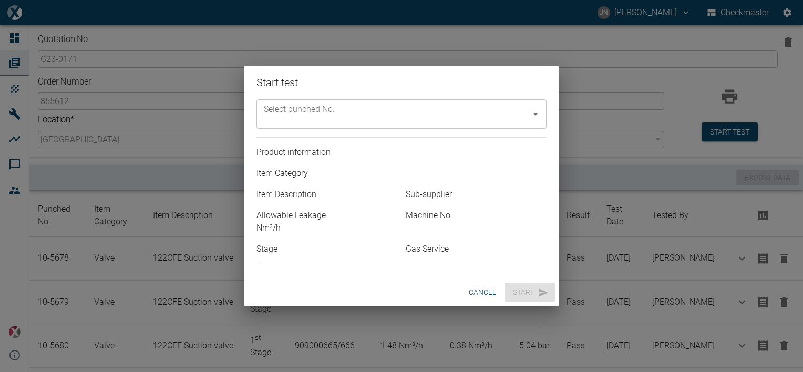
click at [395, 120] on input "Select punched No." at bounding box center [393, 114] width 265 height 20
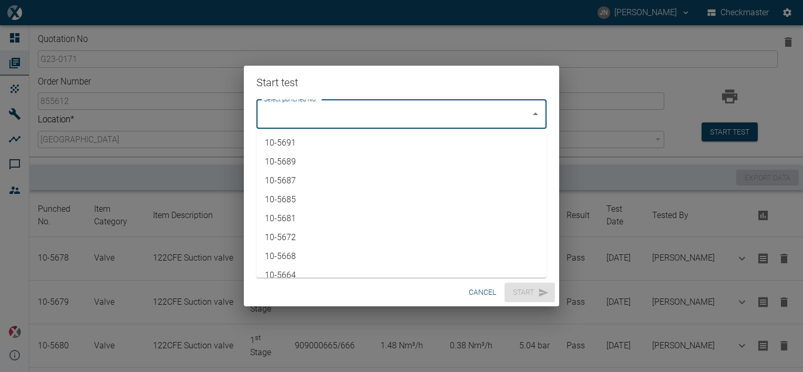
click at [303, 144] on li "10-5691" at bounding box center [401, 142] width 290 height 19
type input "10-5691"
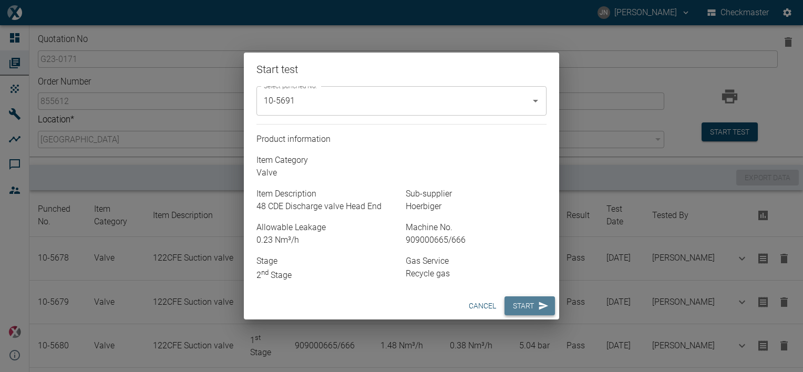
click at [531, 313] on button "Start" at bounding box center [529, 305] width 50 height 19
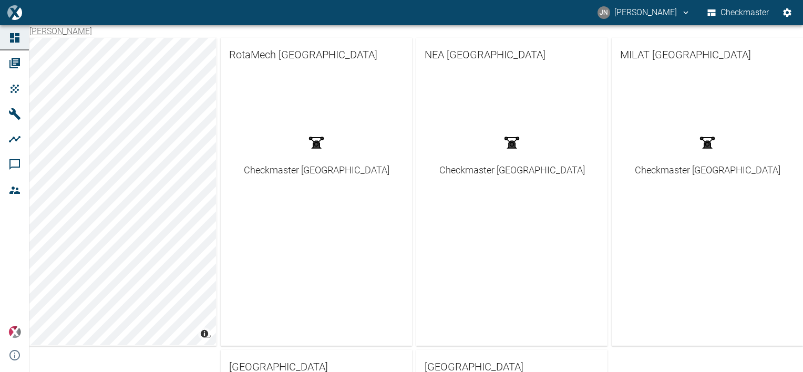
scroll to position [210, 0]
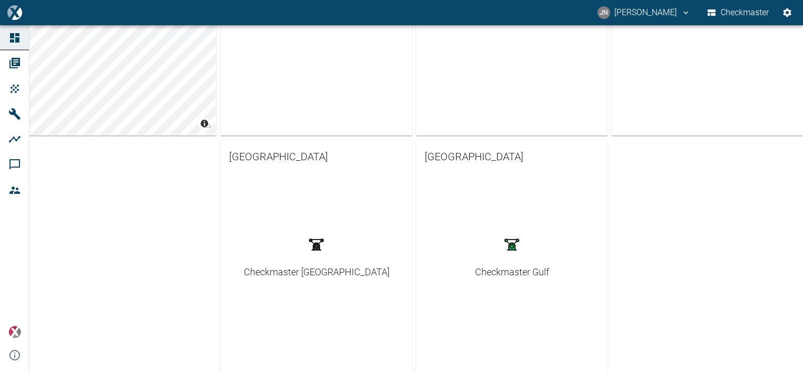
click at [509, 271] on div "Checkmaster Gulf" at bounding box center [512, 272] width 74 height 14
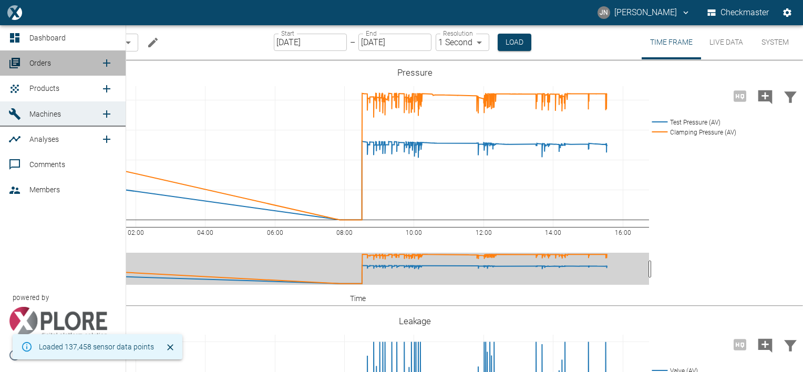
click at [36, 63] on span "Orders" at bounding box center [40, 63] width 22 height 8
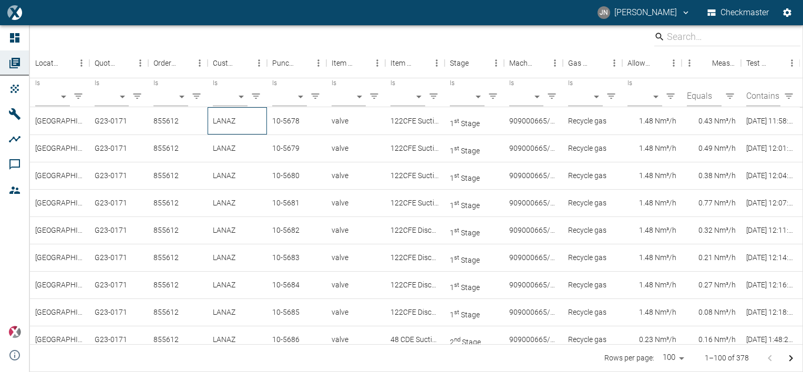
click at [233, 119] on div "LANAZ" at bounding box center [236, 120] width 59 height 27
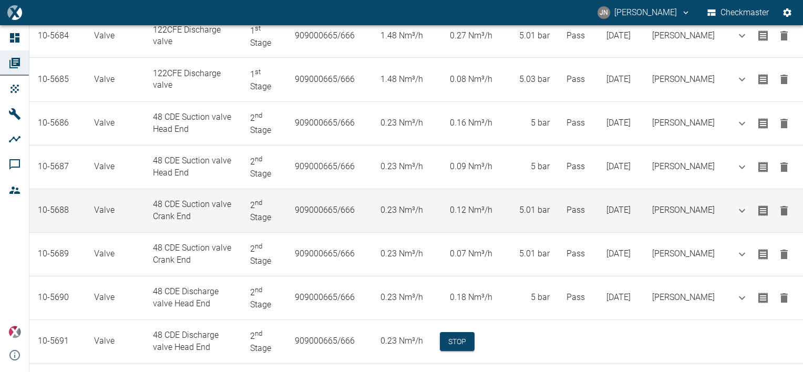
scroll to position [490, 0]
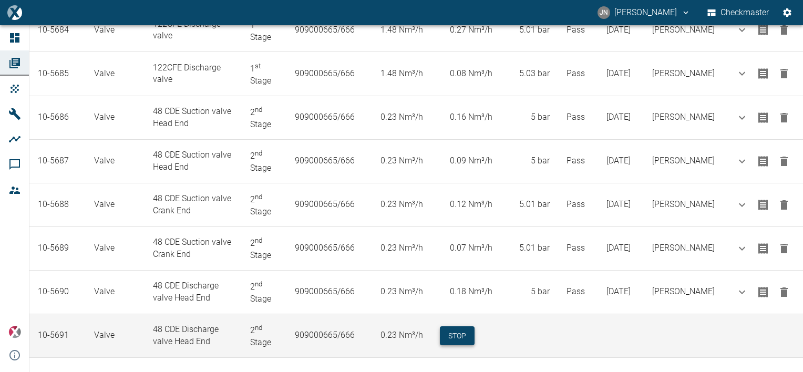
click at [458, 326] on button "Stop" at bounding box center [457, 335] width 35 height 19
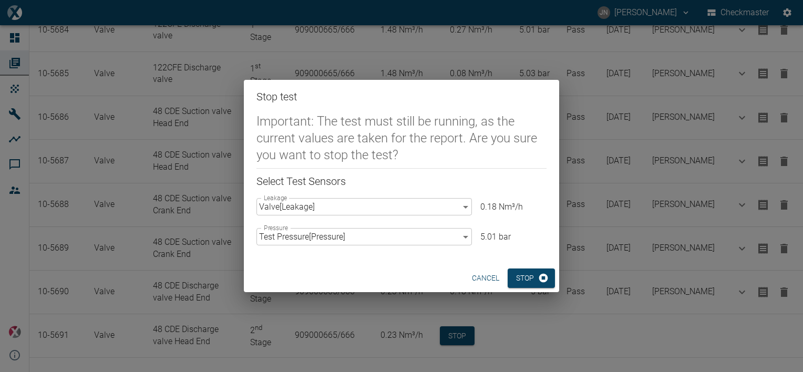
drag, startPoint x: 443, startPoint y: 90, endPoint x: 429, endPoint y: 82, distance: 16.5
click at [433, 78] on div "Stop test Important: The test must still be running, as the current values are …" at bounding box center [401, 186] width 803 height 372
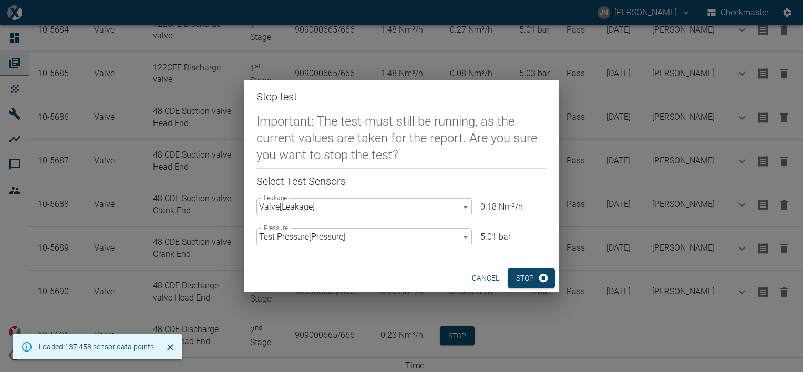
drag, startPoint x: 429, startPoint y: 82, endPoint x: 429, endPoint y: 109, distance: 26.8
click at [422, 74] on div "Stop test Important: The test must still be running, as the current values are …" at bounding box center [401, 186] width 803 height 372
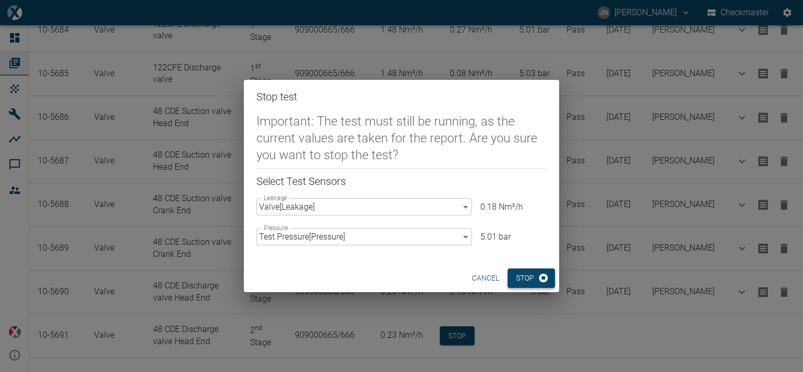
click at [526, 285] on button "Stop" at bounding box center [530, 277] width 47 height 19
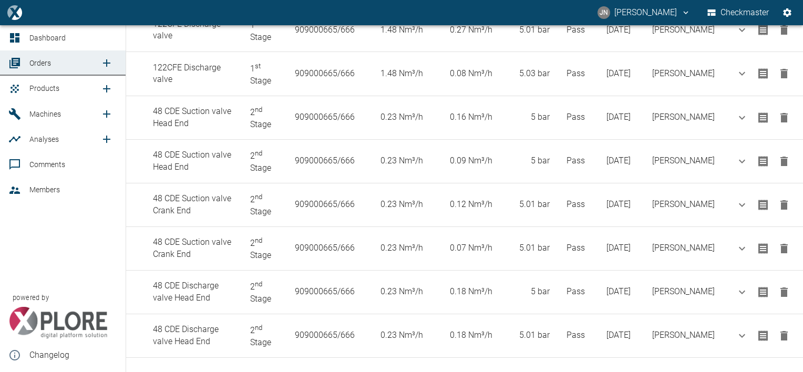
click at [105, 89] on icon "new /product/list/0" at bounding box center [106, 88] width 13 height 13
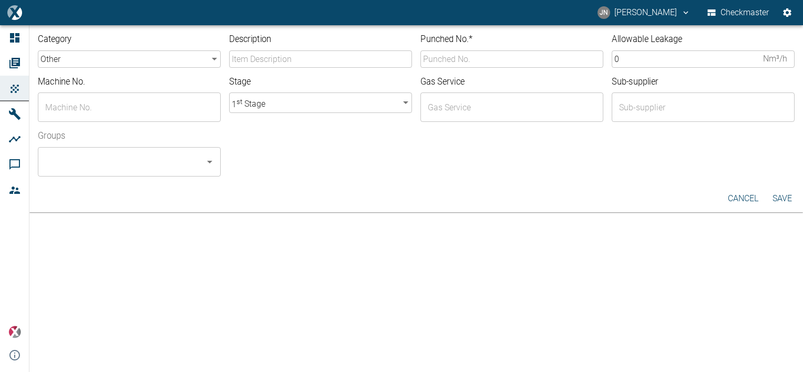
click at [300, 57] on input "Description" at bounding box center [320, 58] width 183 height 17
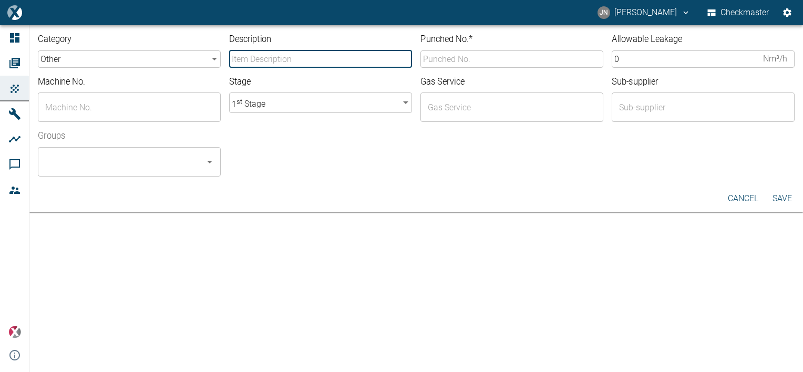
type input "48 CDE Discharge valve Head End"
type input "10-5691"
type input "909000665/666"
type input "Recycle gas"
type input "Hoerbiger"
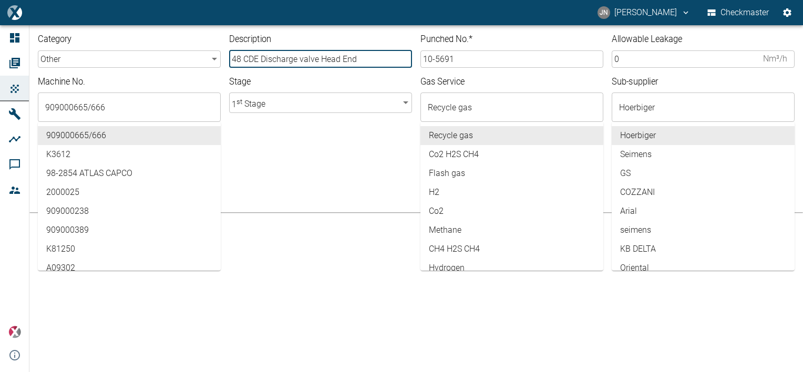
click at [339, 59] on input "48 CDE Discharge valve Head End" at bounding box center [320, 58] width 183 height 17
type input "48 CDE Discharge valve Crank End"
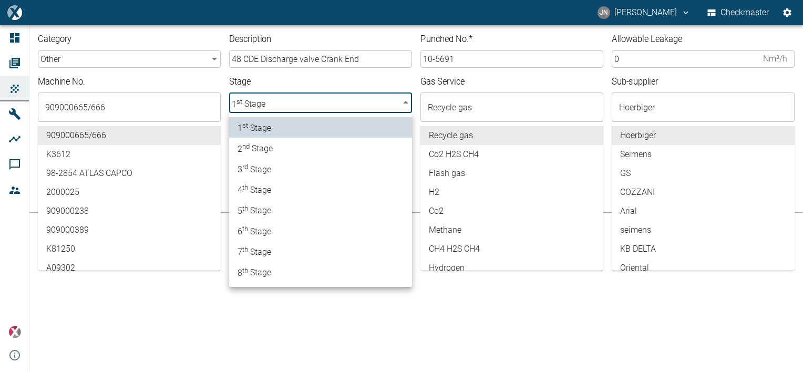
click at [267, 104] on body "JN Jayan Nair Checkmaster Dashboard Orders Products Machines Analyses Comments …" at bounding box center [401, 186] width 803 height 372
click at [273, 149] on span "2 nd Stage" at bounding box center [254, 148] width 35 height 14
type input "2"
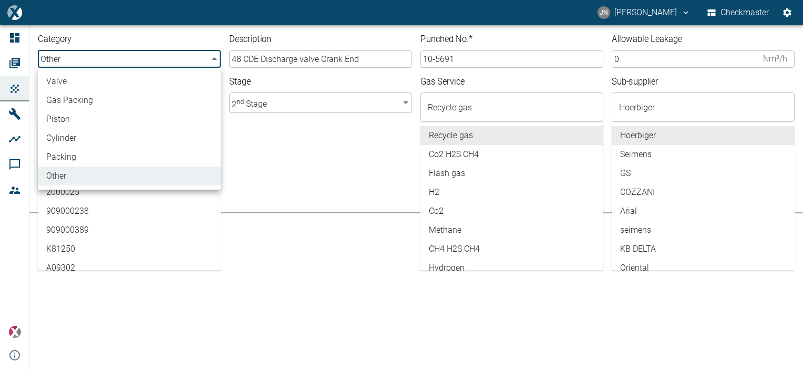
click at [88, 60] on body "JN Jayan Nair Checkmaster Dashboard Orders Products Machines Analyses Comments …" at bounding box center [401, 186] width 803 height 372
click at [83, 80] on li "valve" at bounding box center [129, 81] width 183 height 19
type input "valve"
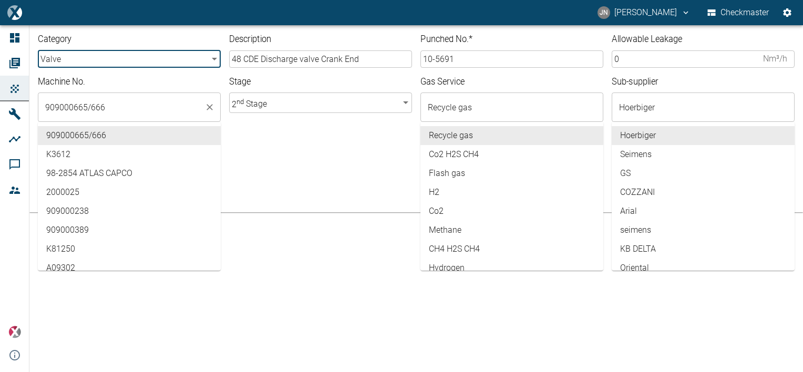
click at [122, 109] on input "909000665/666" at bounding box center [122, 107] width 158 height 20
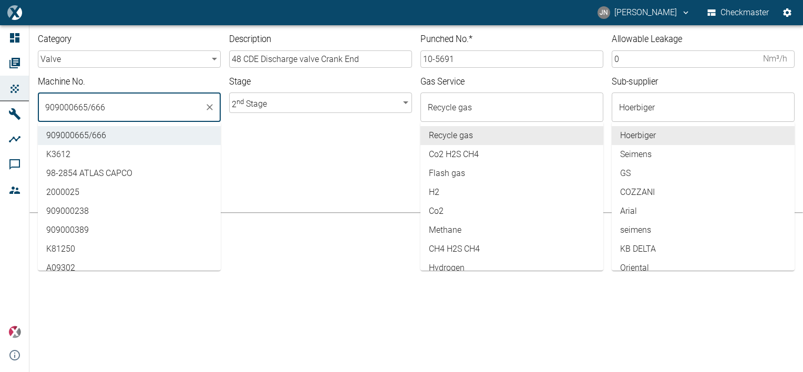
click at [286, 169] on div at bounding box center [508, 170] width 574 height 13
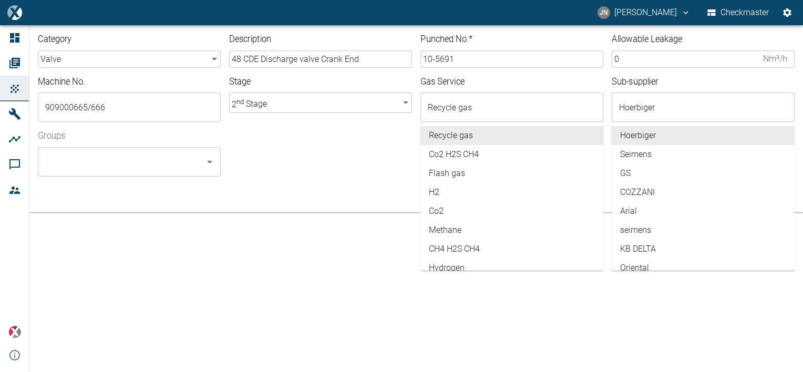
click at [467, 61] on input "10-5691" at bounding box center [511, 58] width 183 height 17
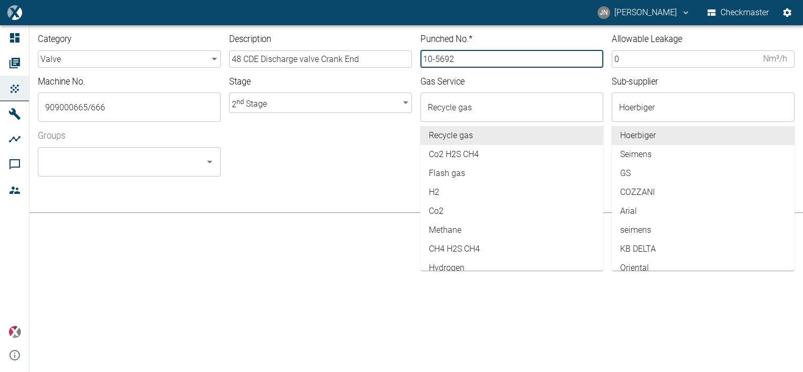
type input "10-5692"
click at [276, 207] on div "cancel Save" at bounding box center [415, 198] width 773 height 27
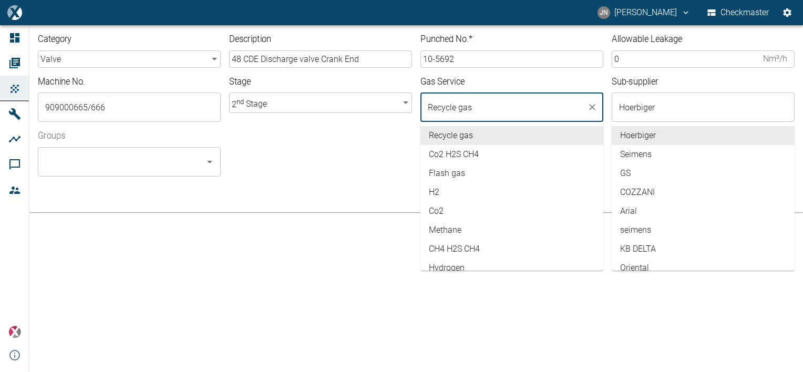
click at [484, 107] on input "Recycle gas" at bounding box center [504, 107] width 158 height 20
click at [278, 191] on div "cancel Save" at bounding box center [415, 198] width 773 height 27
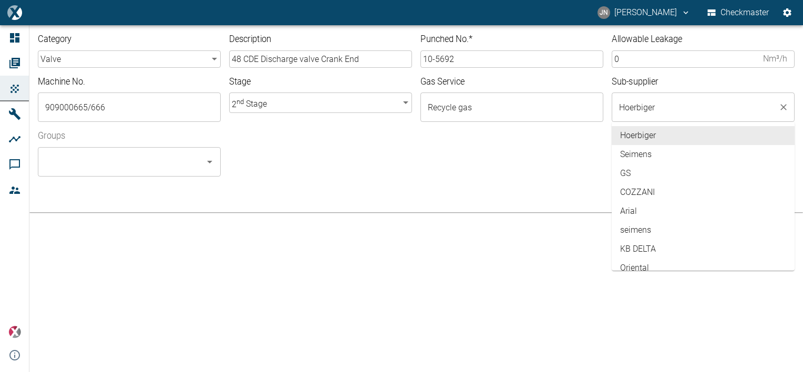
click at [689, 108] on input "Hoerbiger" at bounding box center [695, 107] width 158 height 20
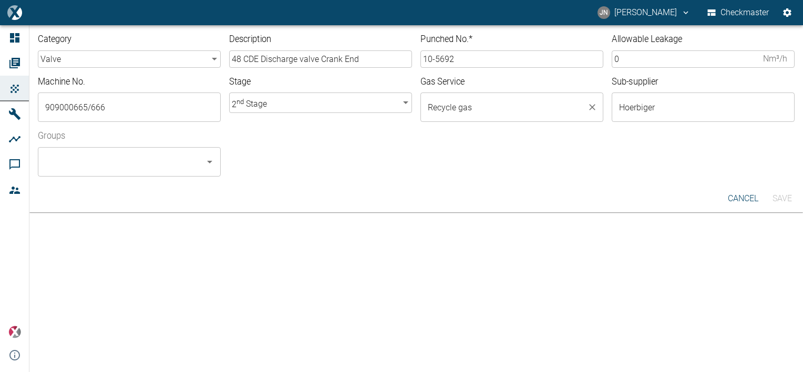
drag, startPoint x: 506, startPoint y: 181, endPoint x: 588, endPoint y: 95, distance: 118.5
click at [507, 181] on div "Category valve valve ​ Description 48 CDE Discharge valve Crank End ​ Punched N…" at bounding box center [415, 105] width 773 height 160
click at [626, 59] on input "0" at bounding box center [684, 58] width 147 height 17
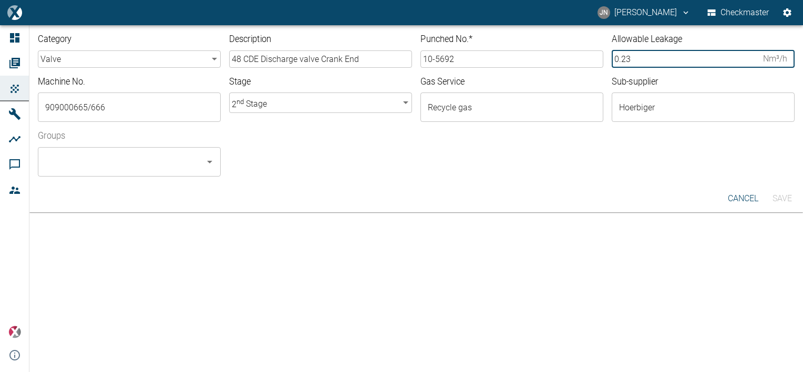
type input "0.23"
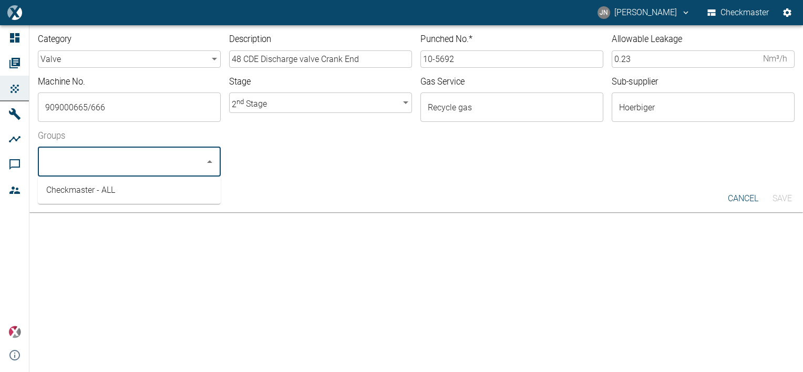
click at [141, 160] on input "Groups" at bounding box center [122, 162] width 158 height 20
click at [87, 194] on li "Checkmaster - ALL" at bounding box center [129, 190] width 183 height 19
click at [791, 200] on button "Save" at bounding box center [782, 198] width 34 height 19
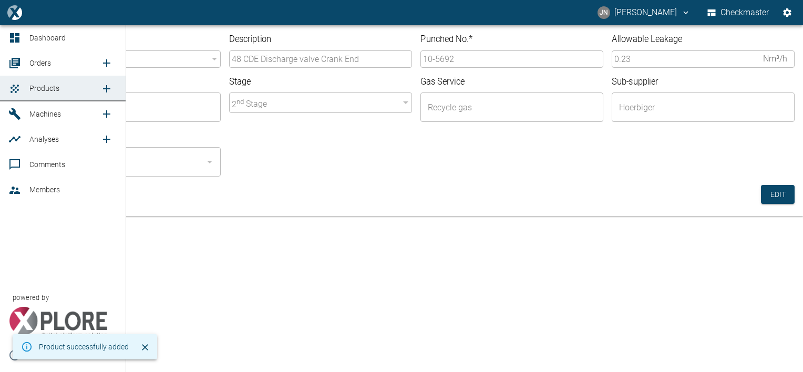
click at [40, 60] on span "Orders" at bounding box center [40, 63] width 22 height 8
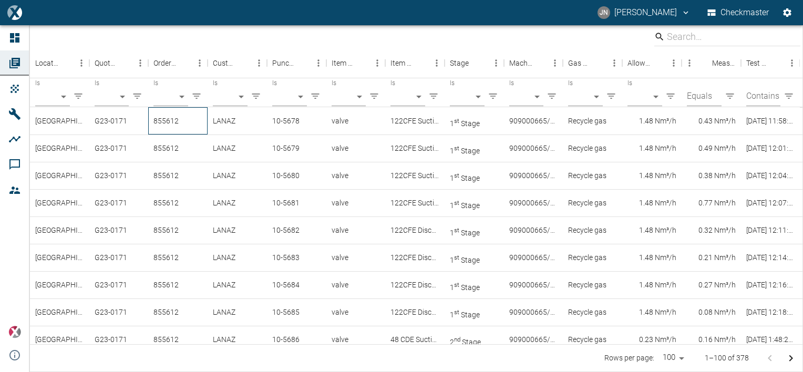
click at [202, 116] on div "855612" at bounding box center [177, 120] width 59 height 27
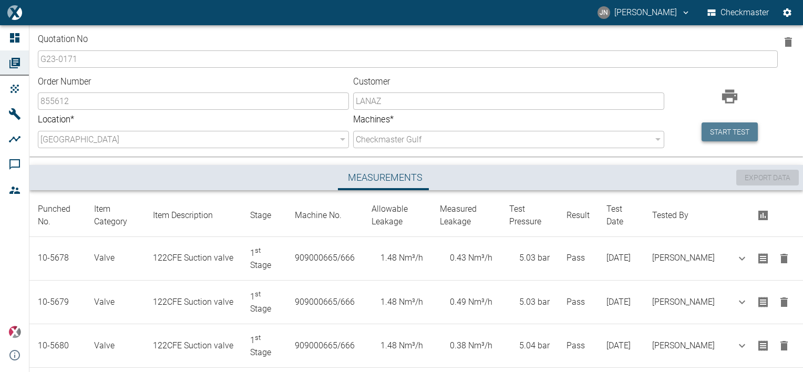
click at [714, 136] on button "Start test" at bounding box center [729, 131] width 56 height 19
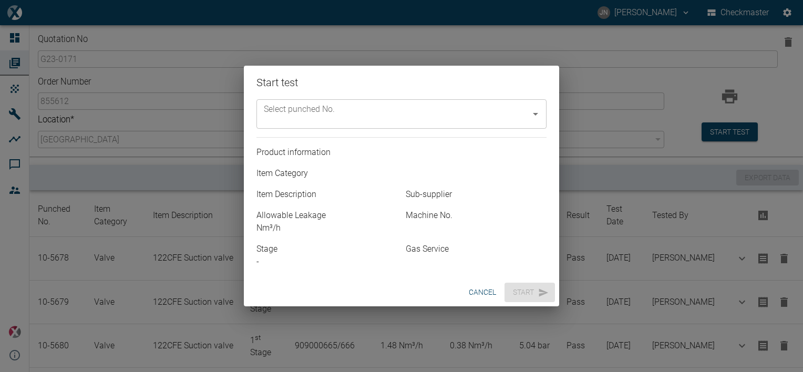
click at [532, 113] on icon "Open" at bounding box center [535, 114] width 13 height 13
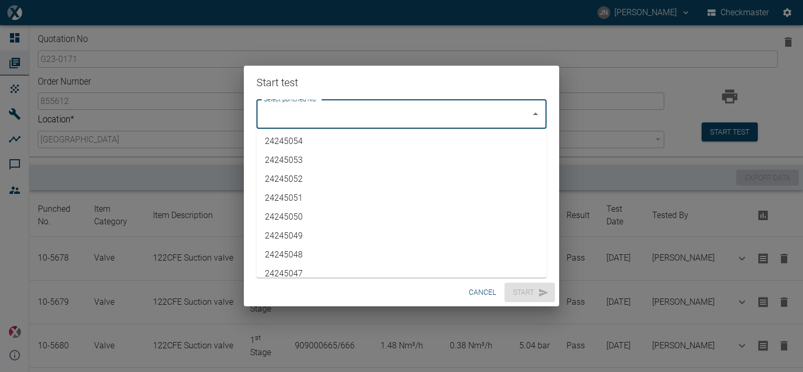
scroll to position [2242, 0]
click at [286, 266] on li "10-5692" at bounding box center [401, 264] width 290 height 19
type input "10-5692"
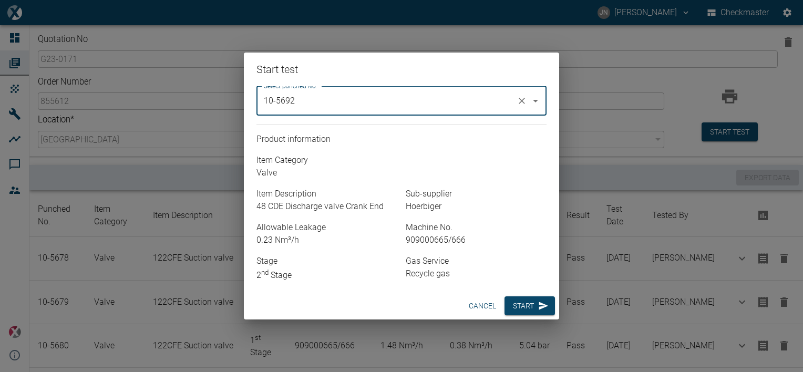
click at [522, 307] on button "Start" at bounding box center [529, 305] width 50 height 19
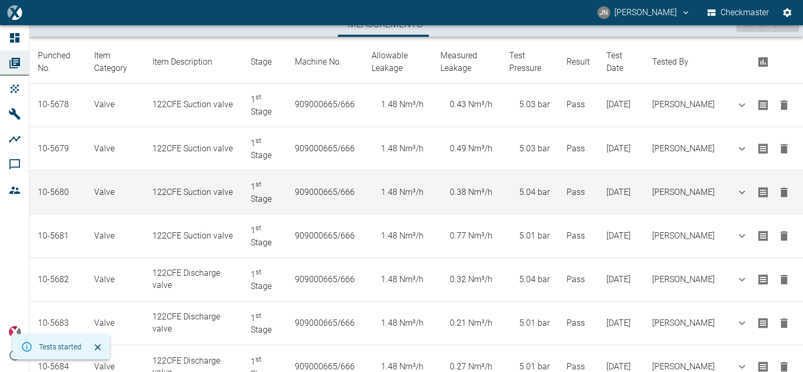
scroll to position [533, 0]
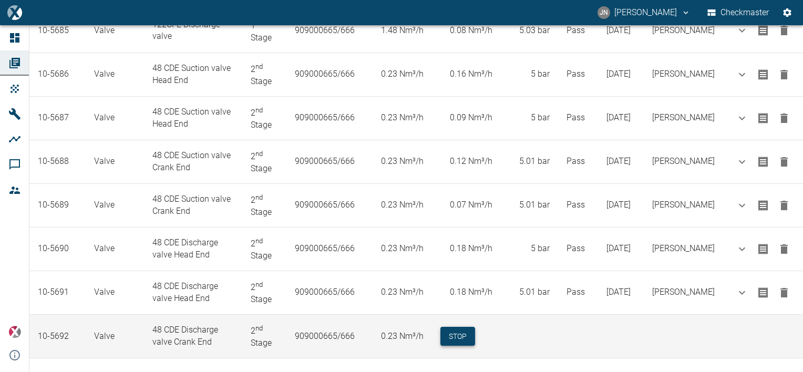
click at [473, 328] on button "Stop" at bounding box center [457, 336] width 35 height 19
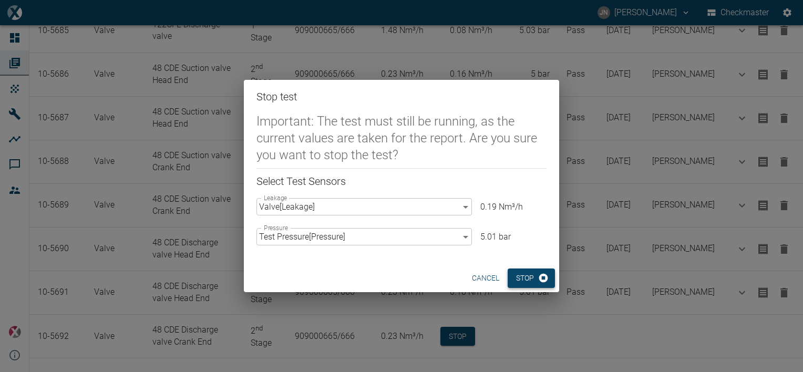
click at [525, 282] on button "Stop" at bounding box center [530, 277] width 47 height 19
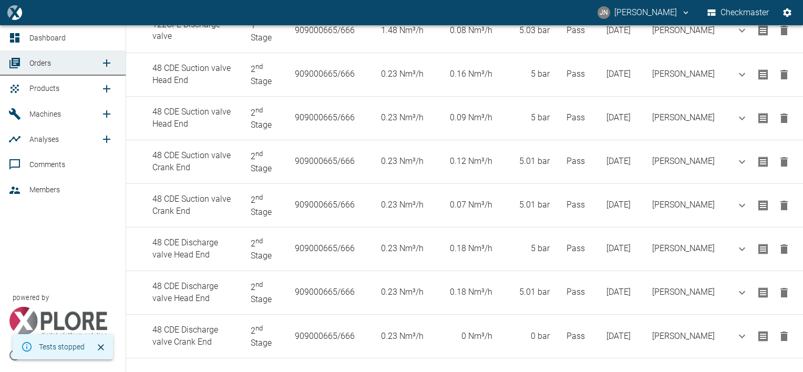
click at [45, 84] on span "Products" at bounding box center [44, 88] width 30 height 8
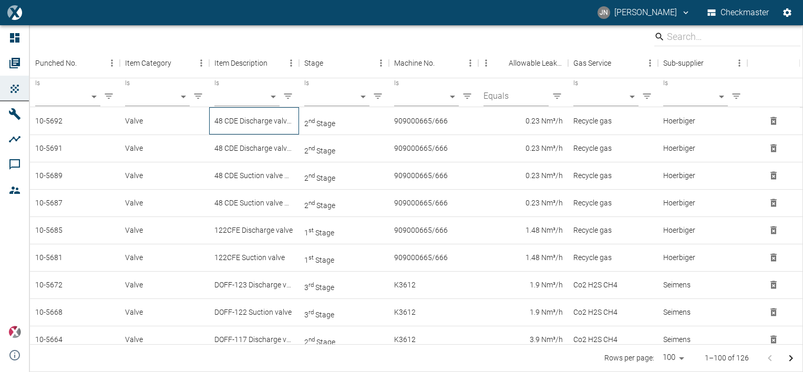
click at [267, 120] on div "48 CDE Discharge valve Crank End" at bounding box center [254, 120] width 90 height 27
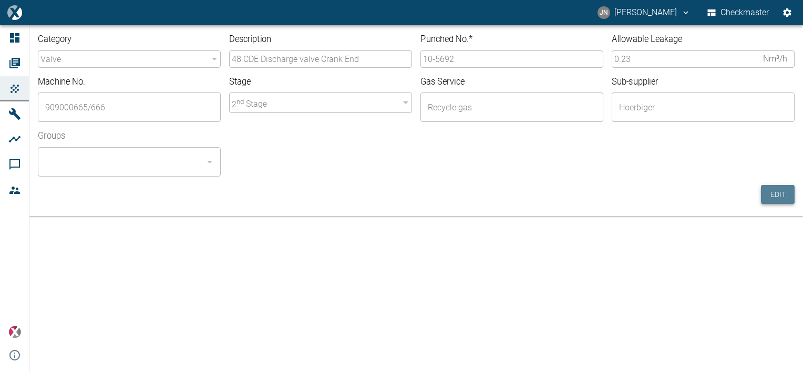
click at [775, 194] on button "Edit" at bounding box center [778, 194] width 34 height 19
click at [478, 59] on input "10-5692" at bounding box center [511, 58] width 183 height 17
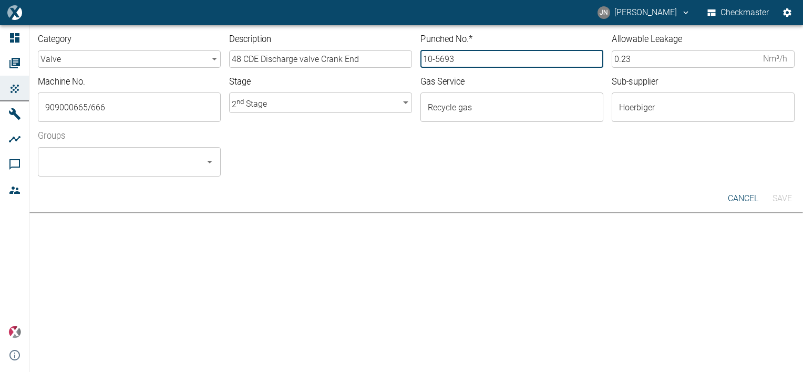
click at [201, 162] on div "​" at bounding box center [129, 161] width 183 height 29
type input "10-5693"
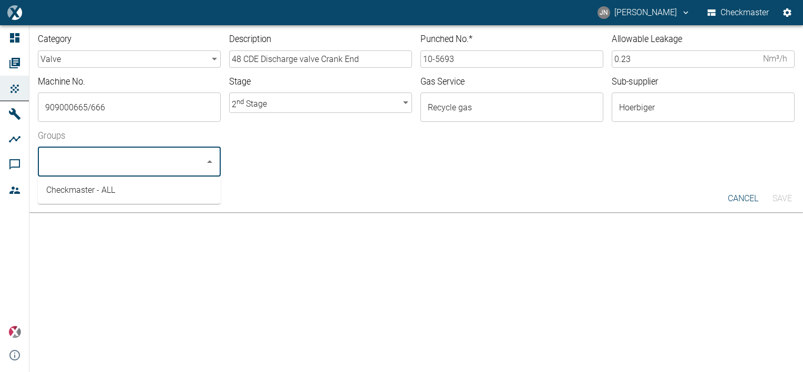
drag, startPoint x: 116, startPoint y: 193, endPoint x: 278, endPoint y: 194, distance: 162.3
click at [116, 194] on li "Checkmaster - ALL" at bounding box center [129, 190] width 183 height 19
click at [786, 200] on button "Save" at bounding box center [782, 198] width 34 height 19
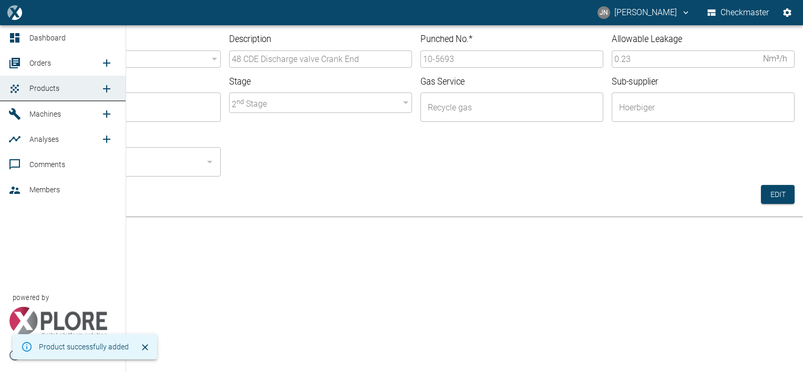
click at [49, 61] on span "Orders" at bounding box center [40, 63] width 22 height 8
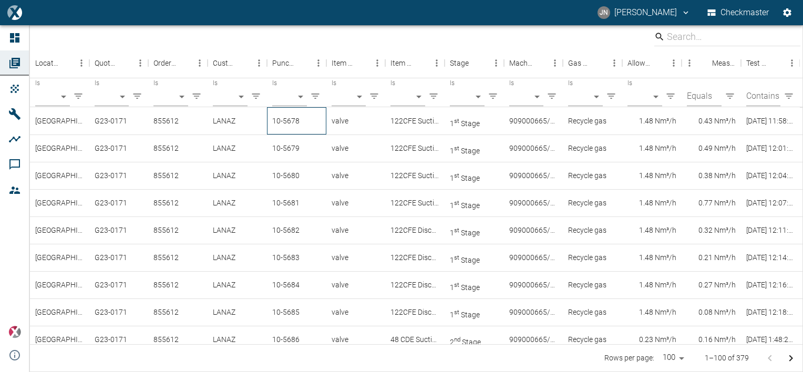
click at [298, 121] on div "10-5678" at bounding box center [296, 120] width 59 height 27
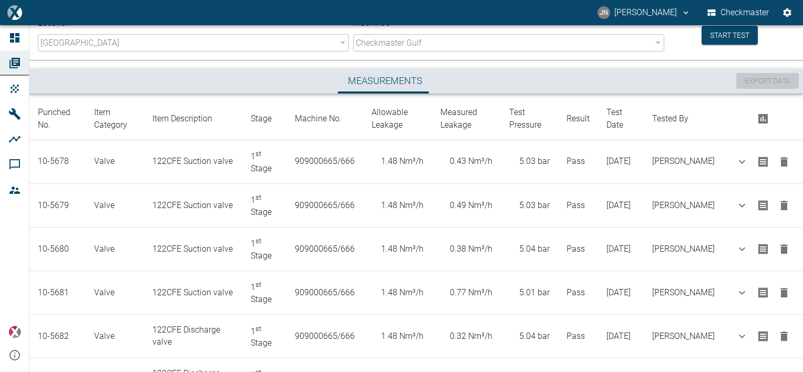
scroll to position [8, 0]
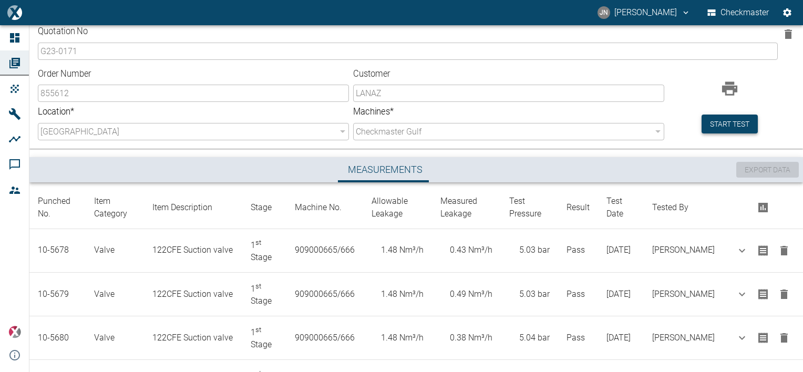
click at [732, 120] on button "Start test" at bounding box center [729, 124] width 56 height 19
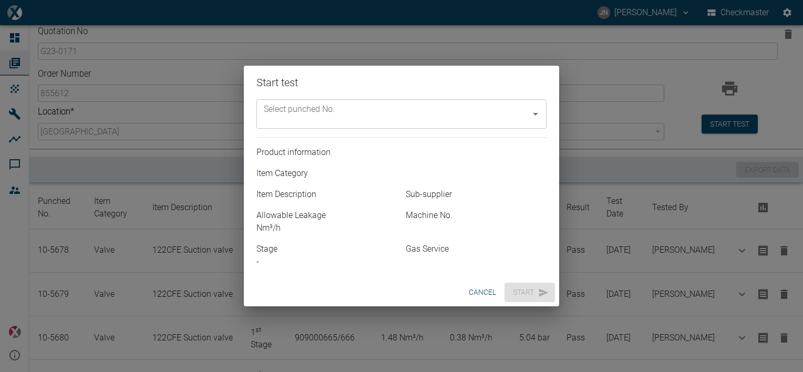
click at [368, 115] on input "Select punched No." at bounding box center [393, 114] width 265 height 20
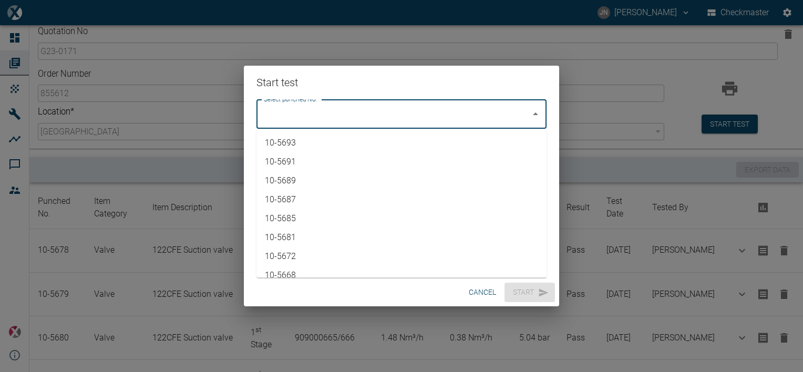
click at [311, 139] on li "10-5693" at bounding box center [401, 142] width 290 height 19
type input "10-5693"
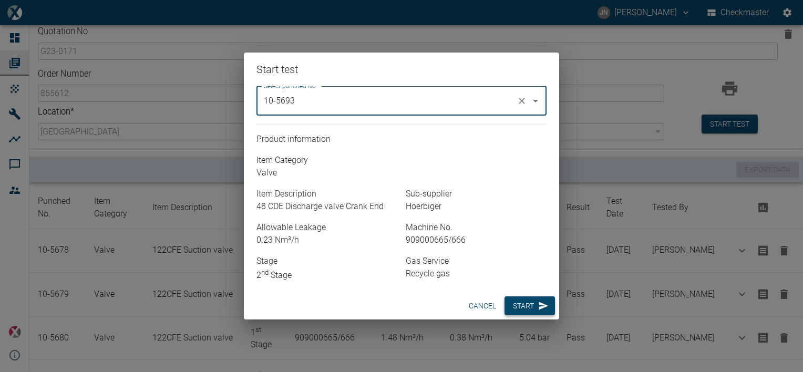
click at [527, 308] on button "Start" at bounding box center [529, 305] width 50 height 19
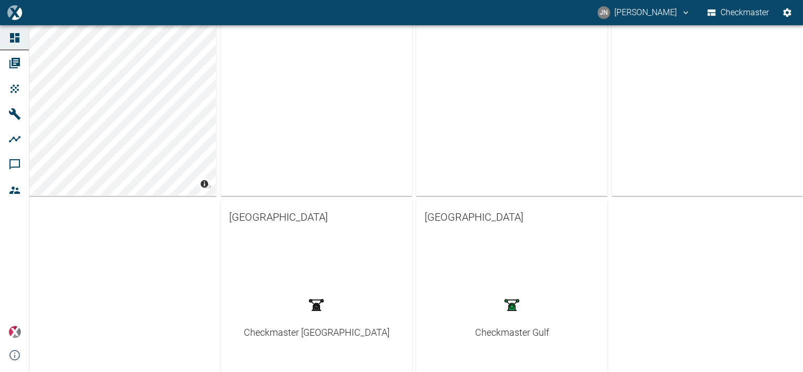
scroll to position [285, 0]
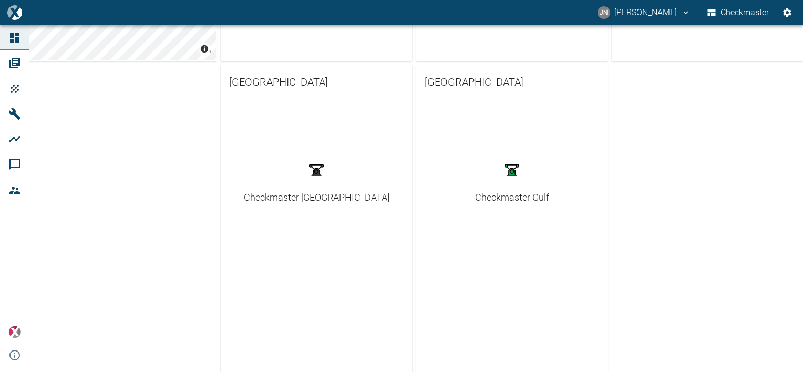
click at [499, 197] on div "Checkmaster Gulf" at bounding box center [512, 197] width 74 height 14
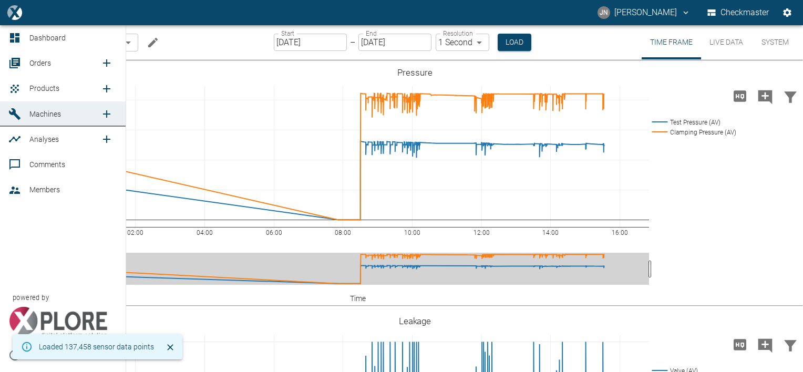
click at [37, 59] on span "Orders" at bounding box center [40, 63] width 22 height 8
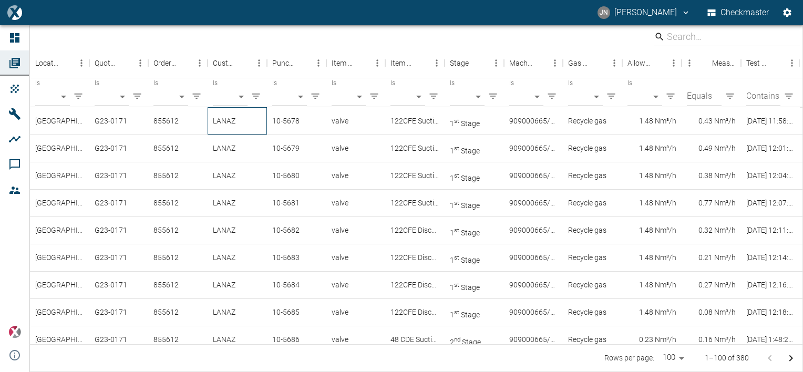
click at [221, 122] on div "LANAZ" at bounding box center [236, 120] width 59 height 27
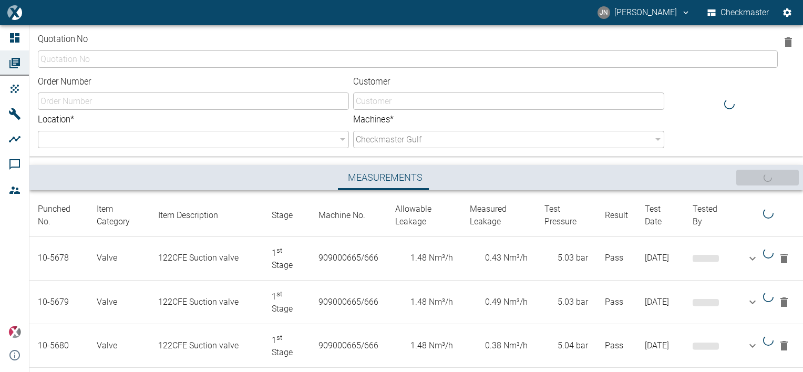
type input "G23-0171"
type input "855612"
type input "LANAZ"
type input "b3608371-b86c-4ea3-bb55-b254703e7039"
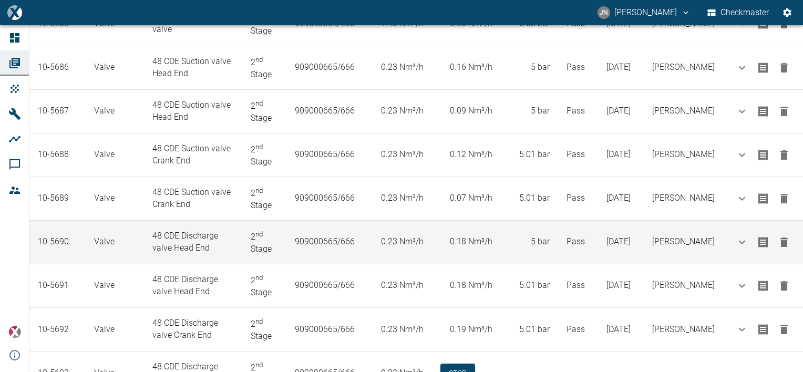
scroll to position [576, 0]
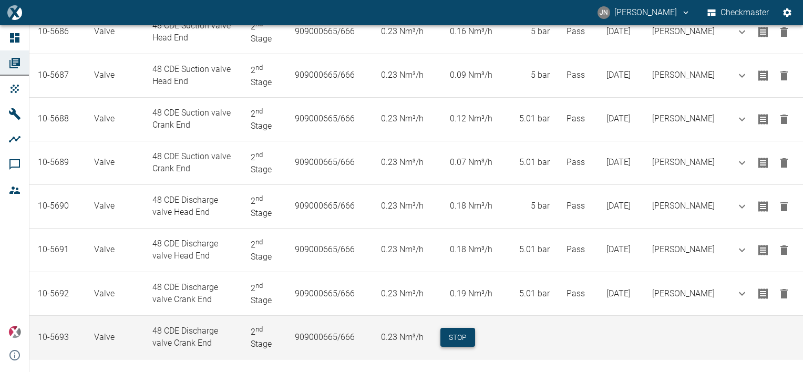
click at [469, 332] on button "Stop" at bounding box center [457, 337] width 35 height 19
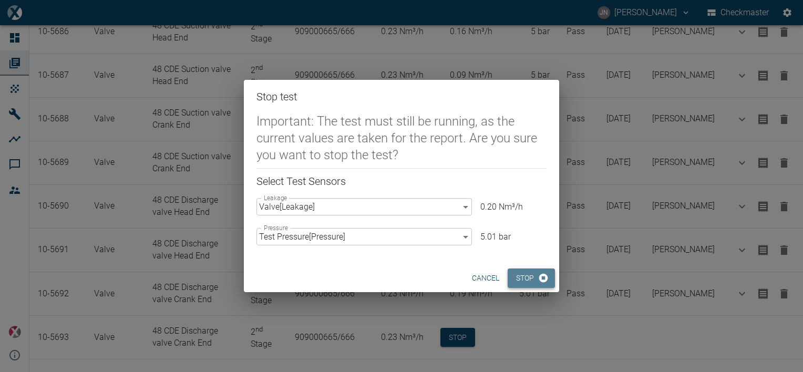
drag, startPoint x: 525, startPoint y: 273, endPoint x: 636, endPoint y: 279, distance: 111.5
click at [525, 273] on button "Stop" at bounding box center [530, 277] width 47 height 19
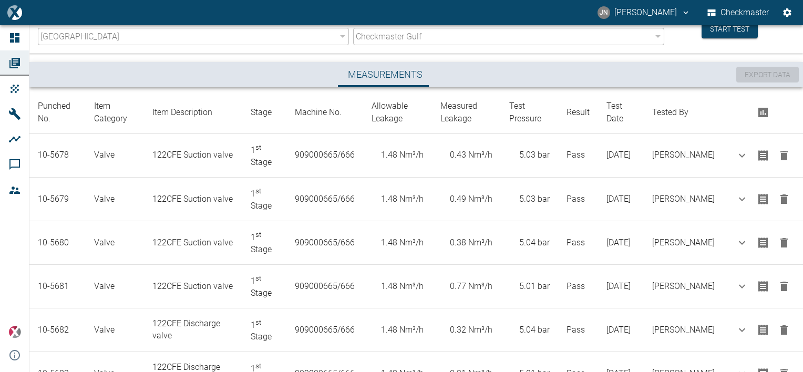
scroll to position [0, 0]
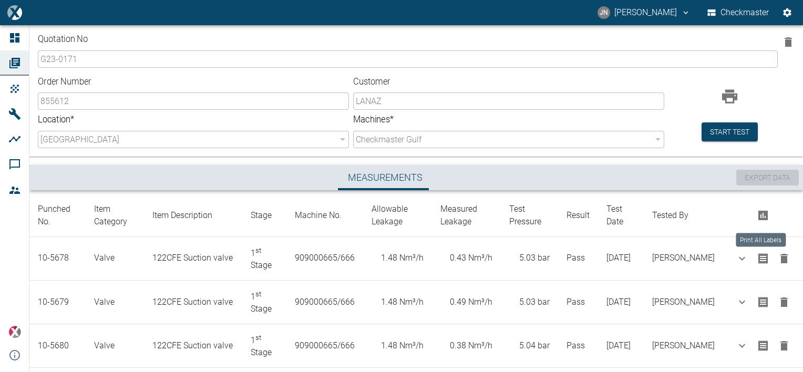
click at [758, 216] on icon "Print All Labels" at bounding box center [762, 215] width 9 height 9
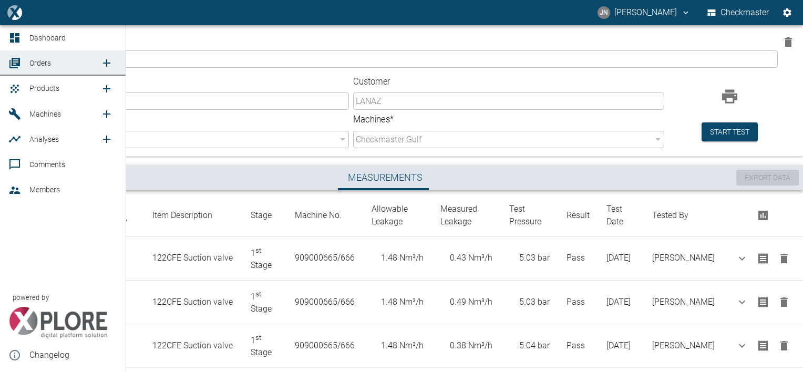
click at [37, 88] on span "Products" at bounding box center [44, 88] width 30 height 8
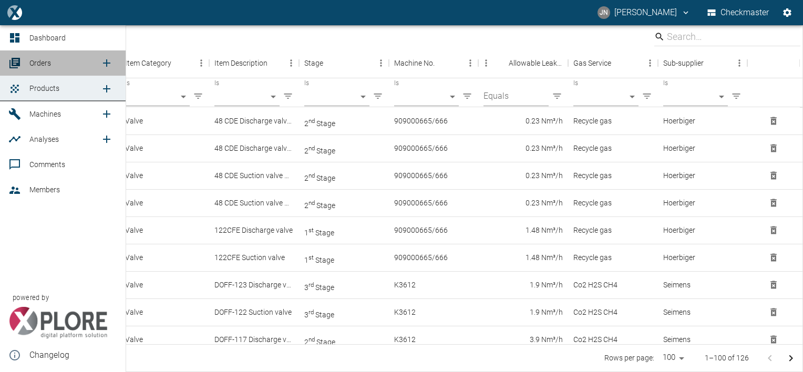
click at [48, 64] on span "Orders" at bounding box center [40, 63] width 22 height 8
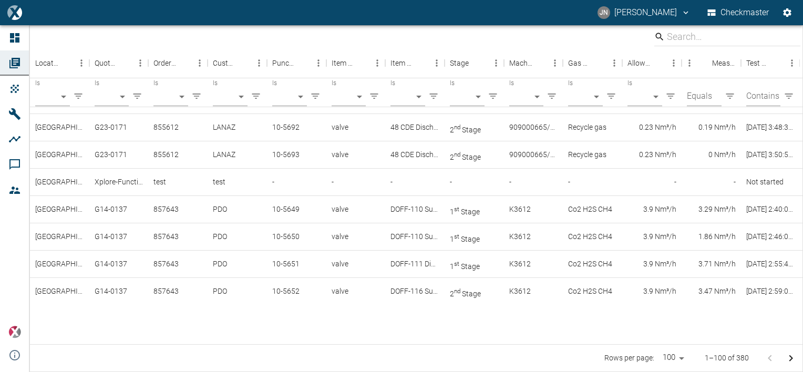
scroll to position [252, 0]
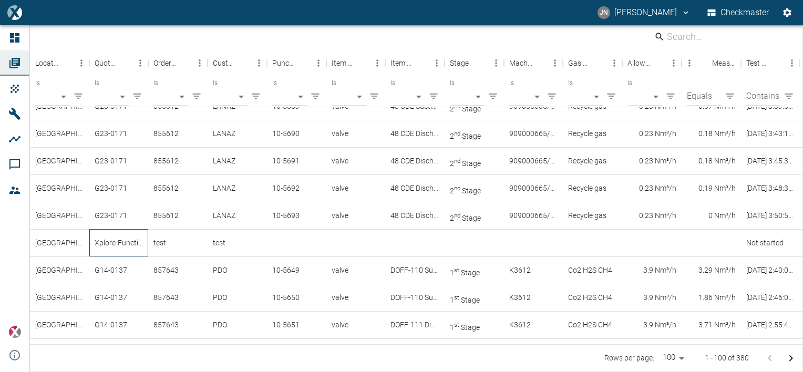
click at [95, 241] on div "Xplore-Function-Test" at bounding box center [118, 242] width 59 height 27
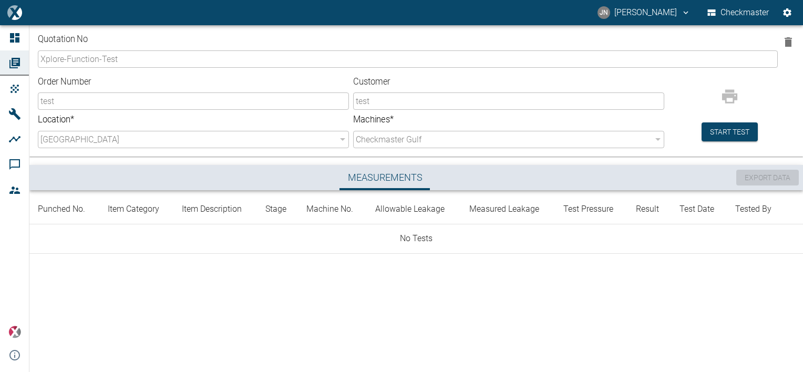
click at [788, 42] on icon "button" at bounding box center [787, 41] width 7 height 9
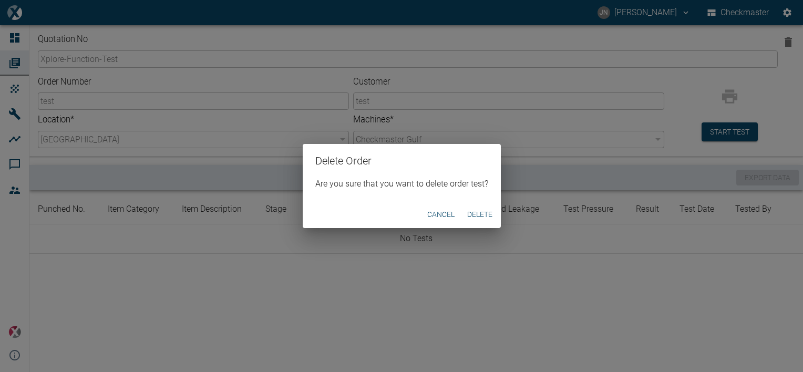
click at [479, 218] on button "Delete" at bounding box center [480, 214] width 34 height 19
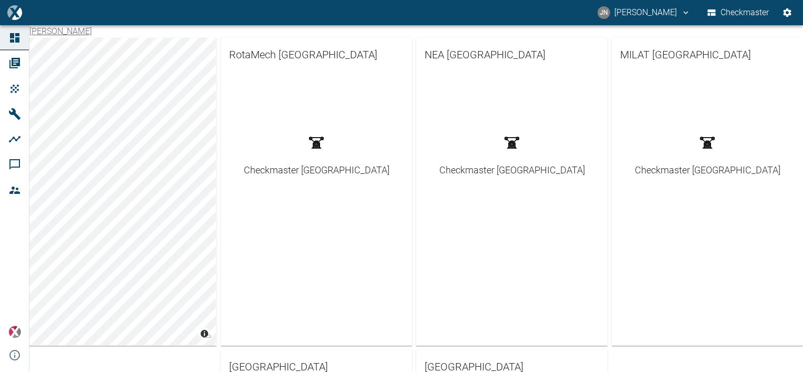
scroll to position [158, 0]
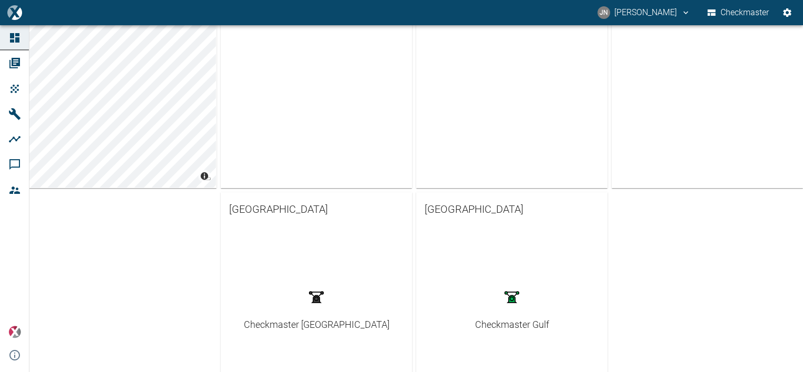
click at [537, 325] on div "Checkmaster Gulf" at bounding box center [512, 324] width 74 height 14
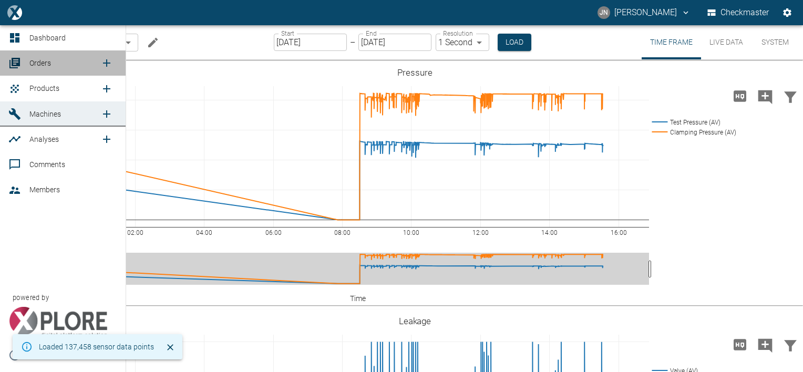
click at [42, 61] on span "Orders" at bounding box center [40, 63] width 22 height 8
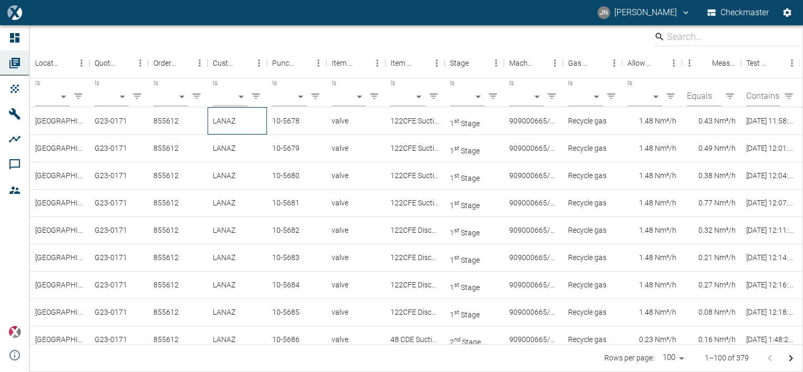
click at [237, 123] on div "LANAZ" at bounding box center [236, 120] width 59 height 27
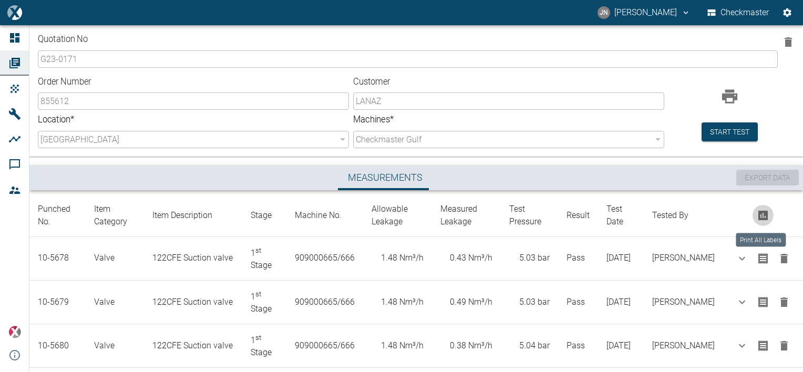
click at [760, 212] on icon "Print All Labels" at bounding box center [762, 215] width 9 height 9
